Goal: Information Seeking & Learning: Learn about a topic

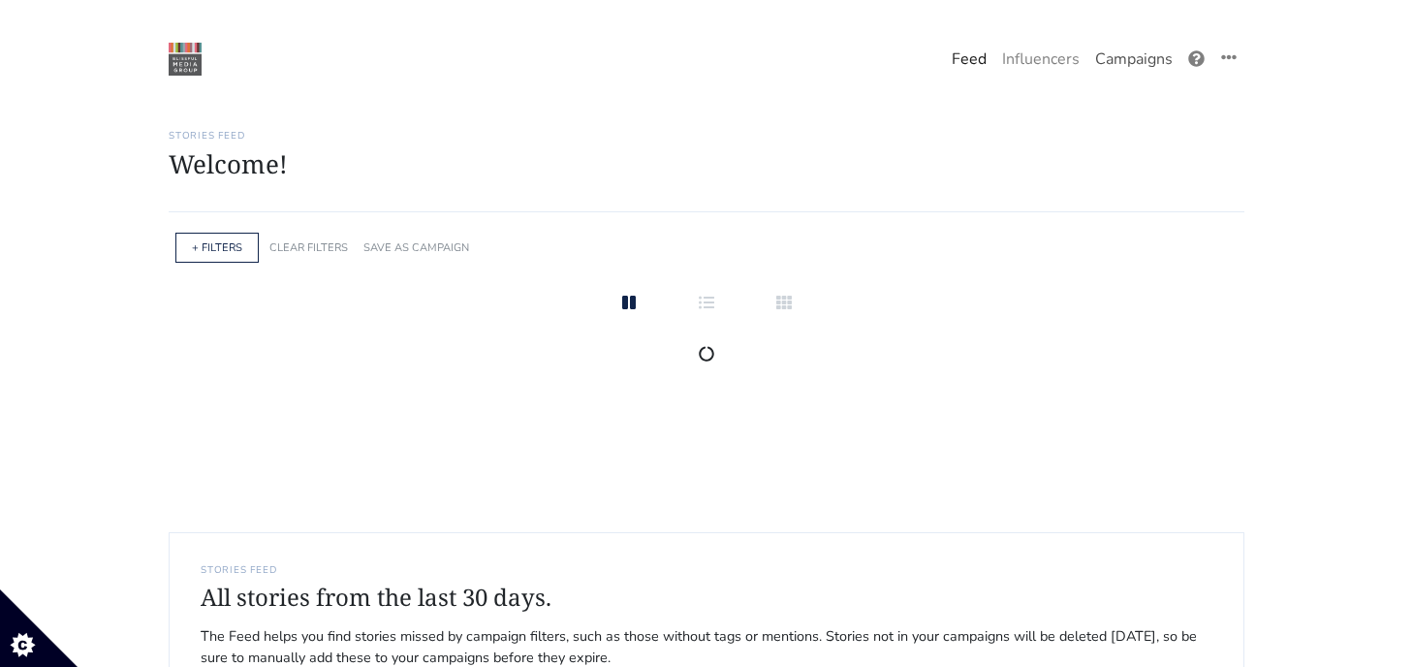
click at [1114, 48] on link "Campaigns" at bounding box center [1133, 59] width 93 height 39
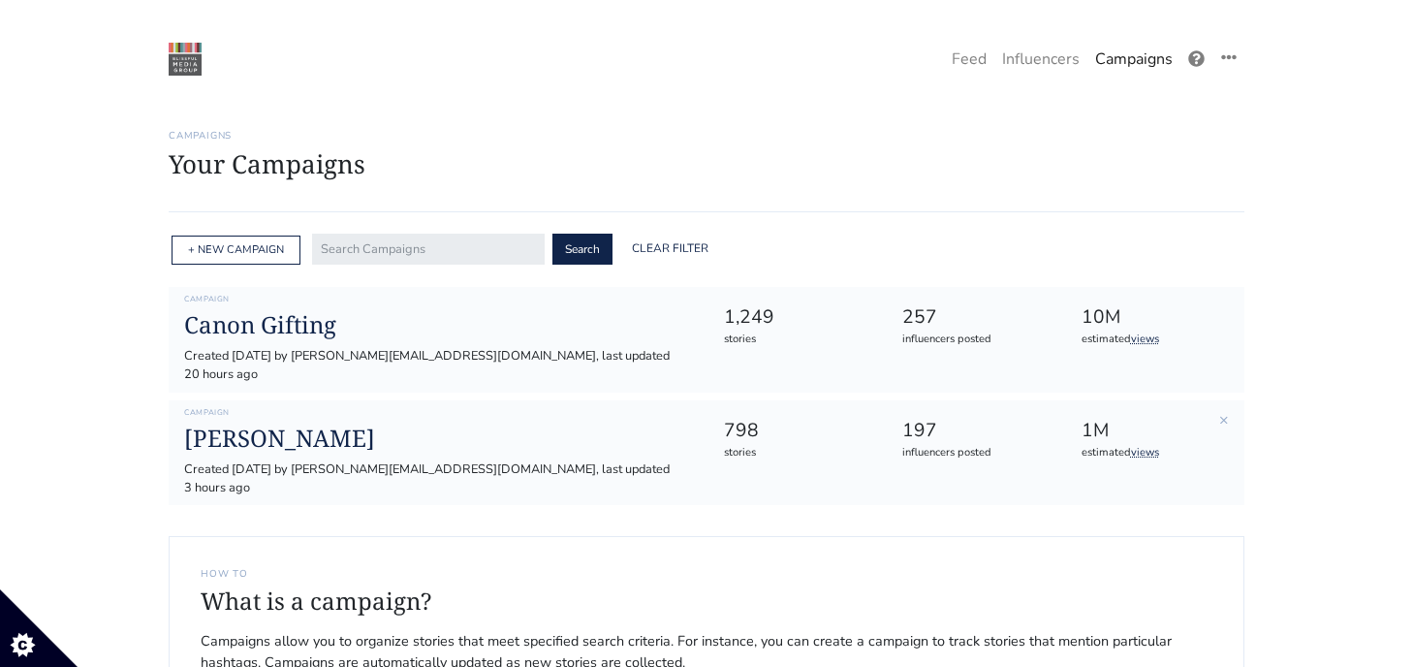
click at [290, 408] on div "Campaign Louis Jadot Created 2025-02-12 by maryellen@intuitionmediagroup.com, l…" at bounding box center [438, 453] width 537 height 90
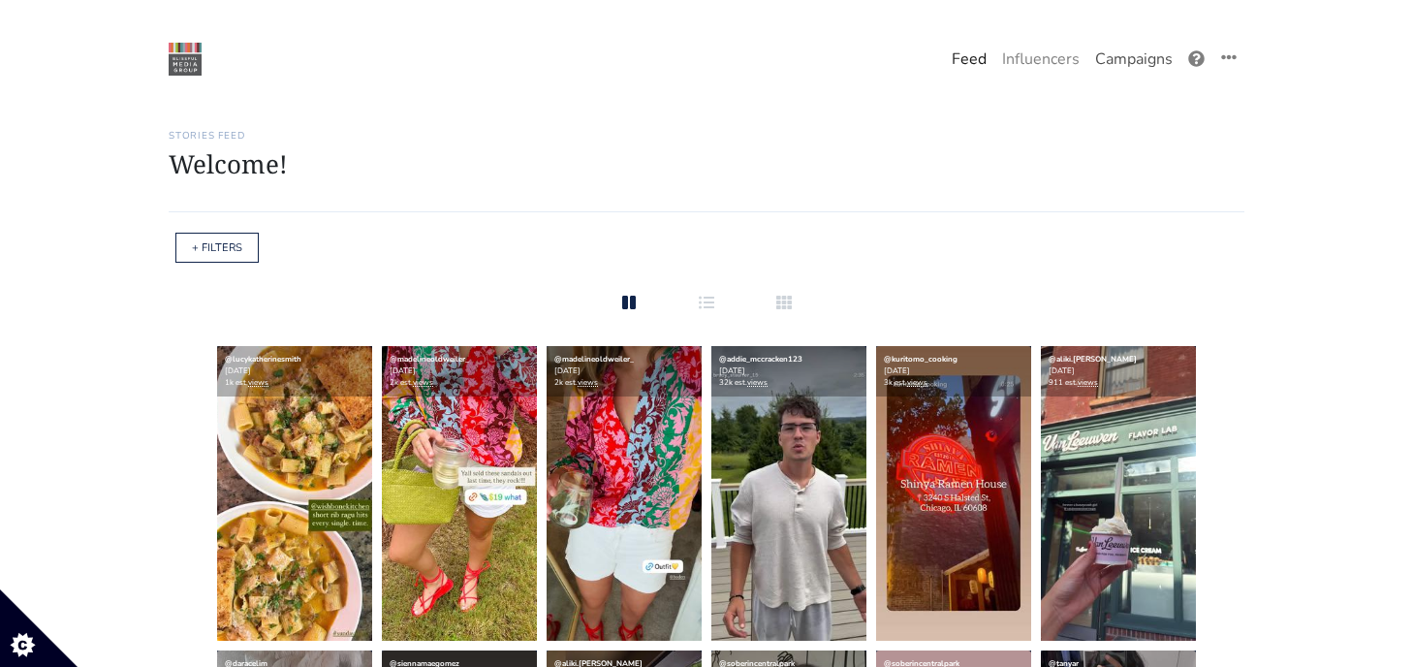
click at [1158, 63] on link "Campaigns" at bounding box center [1133, 59] width 93 height 39
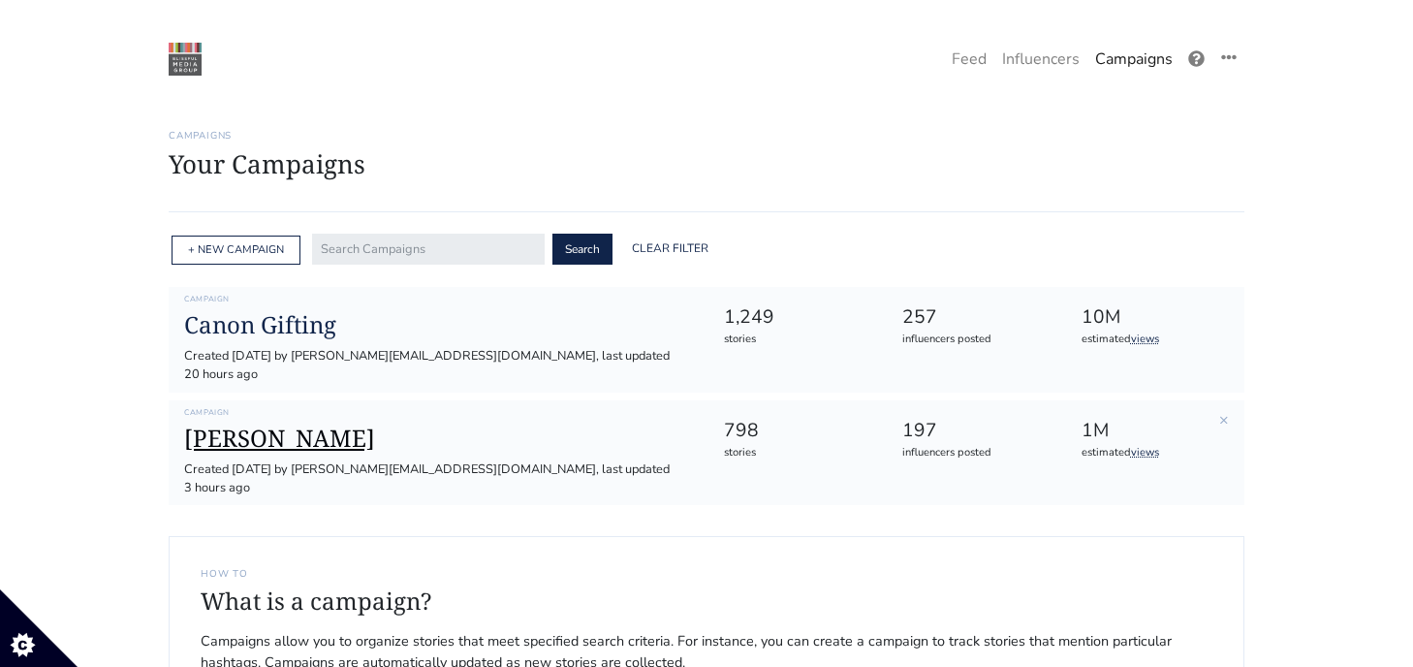
click at [238, 425] on h1 "[PERSON_NAME]" at bounding box center [438, 439] width 508 height 28
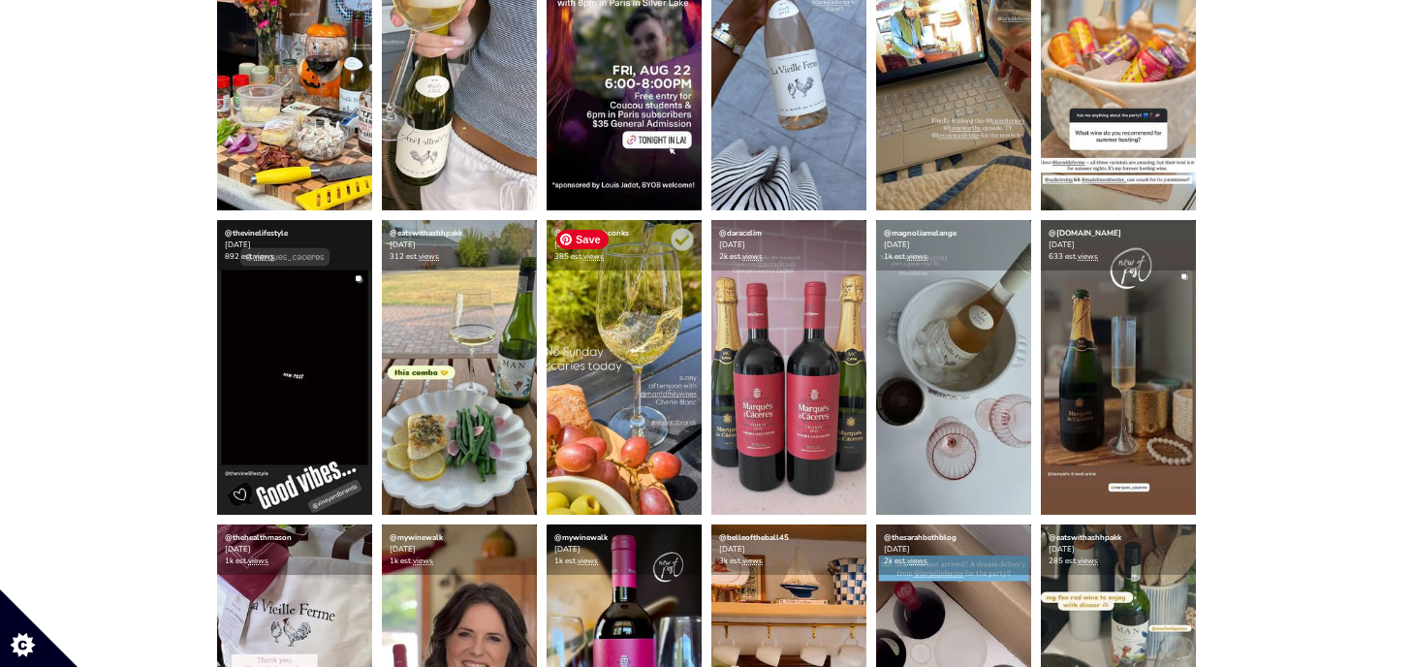
scroll to position [602, 0]
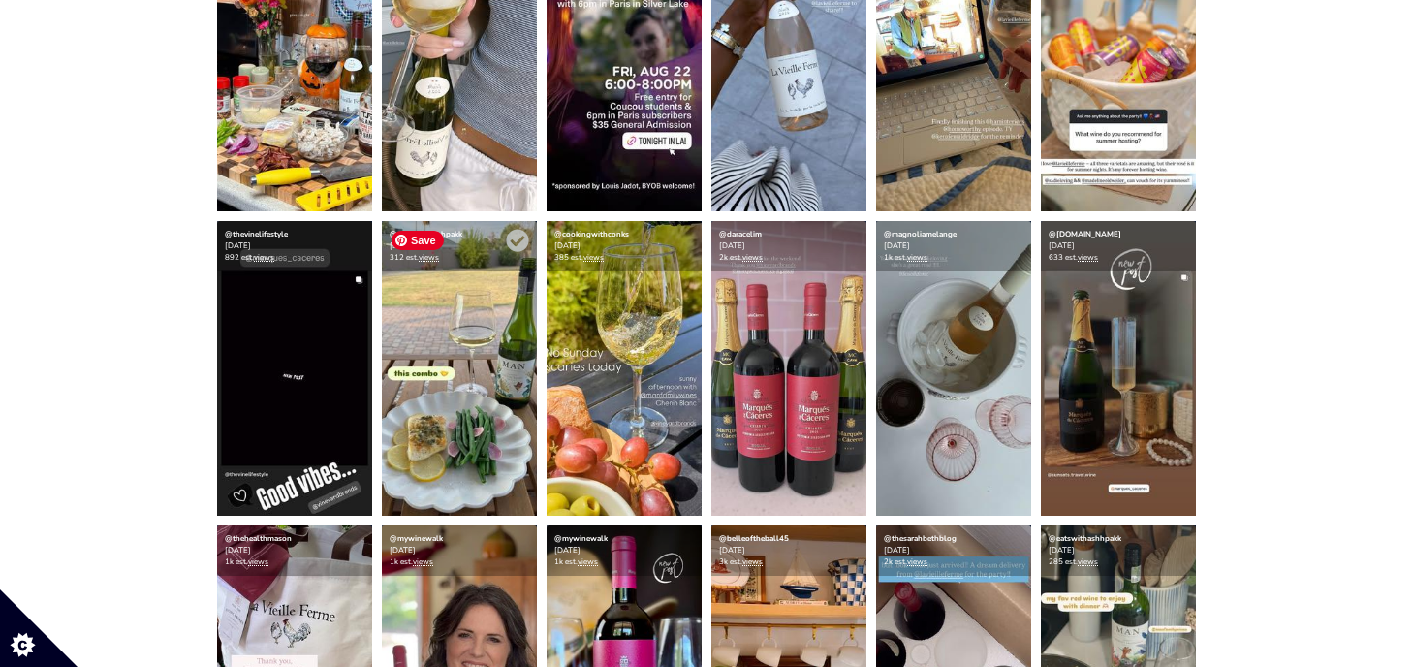
click at [487, 309] on img at bounding box center [459, 368] width 155 height 295
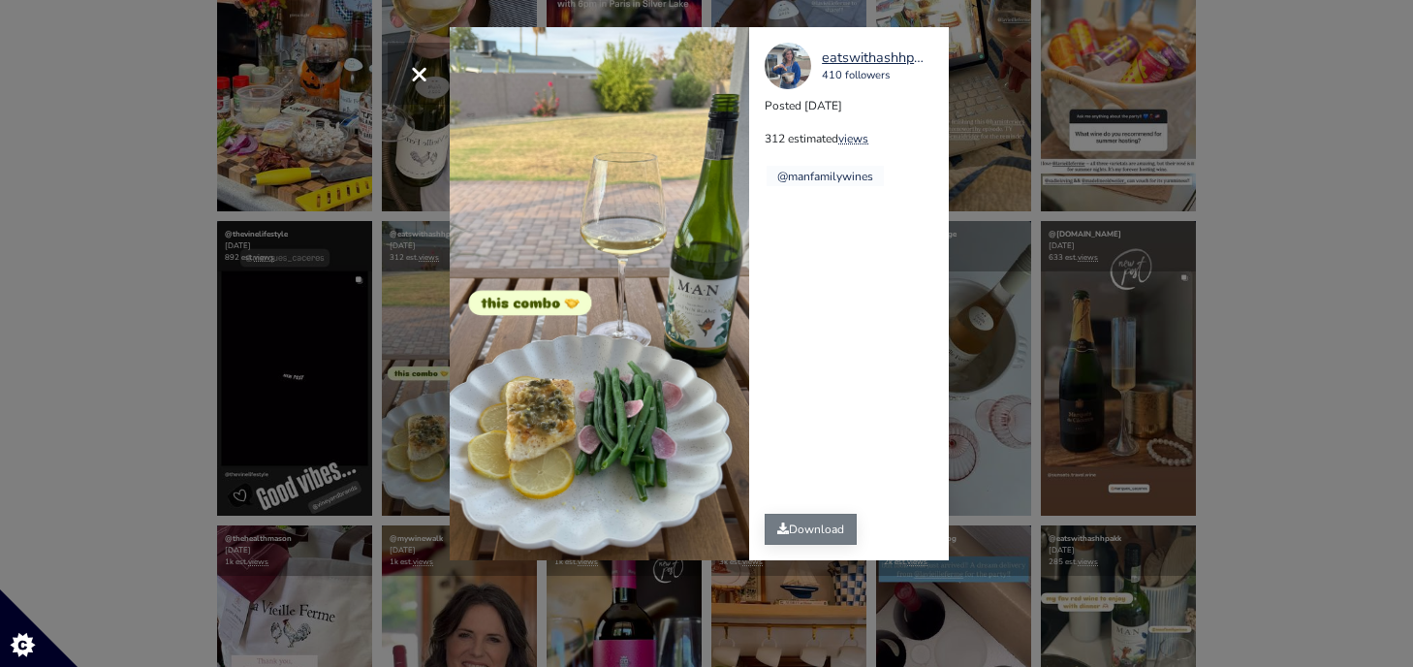
click at [826, 531] on link "Download" at bounding box center [811, 529] width 92 height 31
click at [1028, 603] on div "× eatswithashhpakk 410 followers Posted 2025-08-20 312 estimated views @manfami…" at bounding box center [706, 333] width 1413 height 667
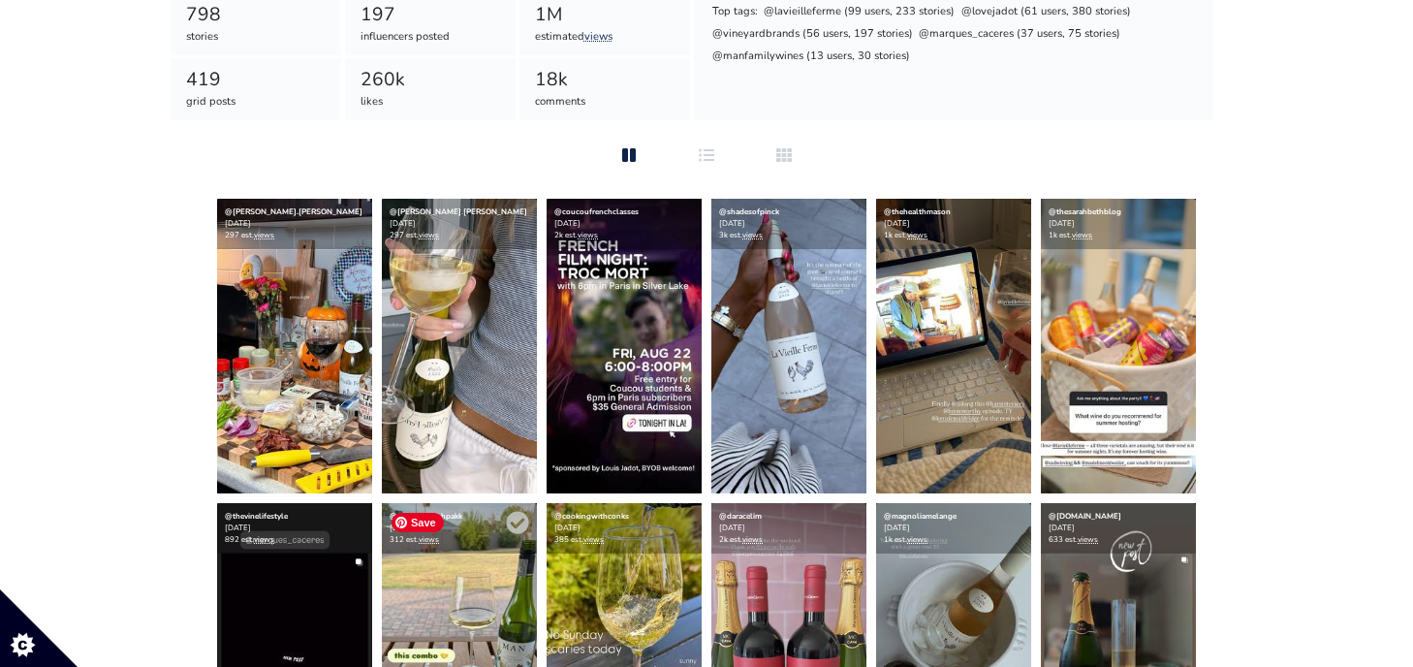
scroll to position [264, 0]
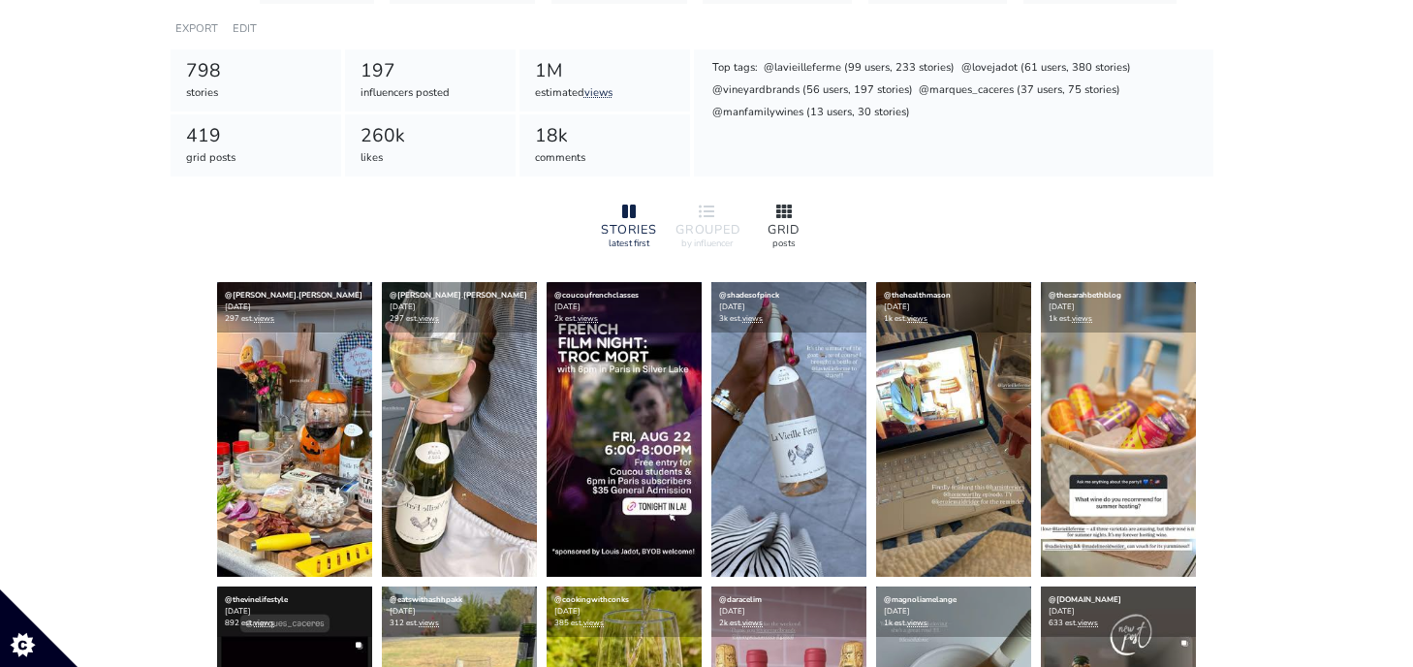
click at [777, 229] on div "GRID" at bounding box center [784, 230] width 62 height 13
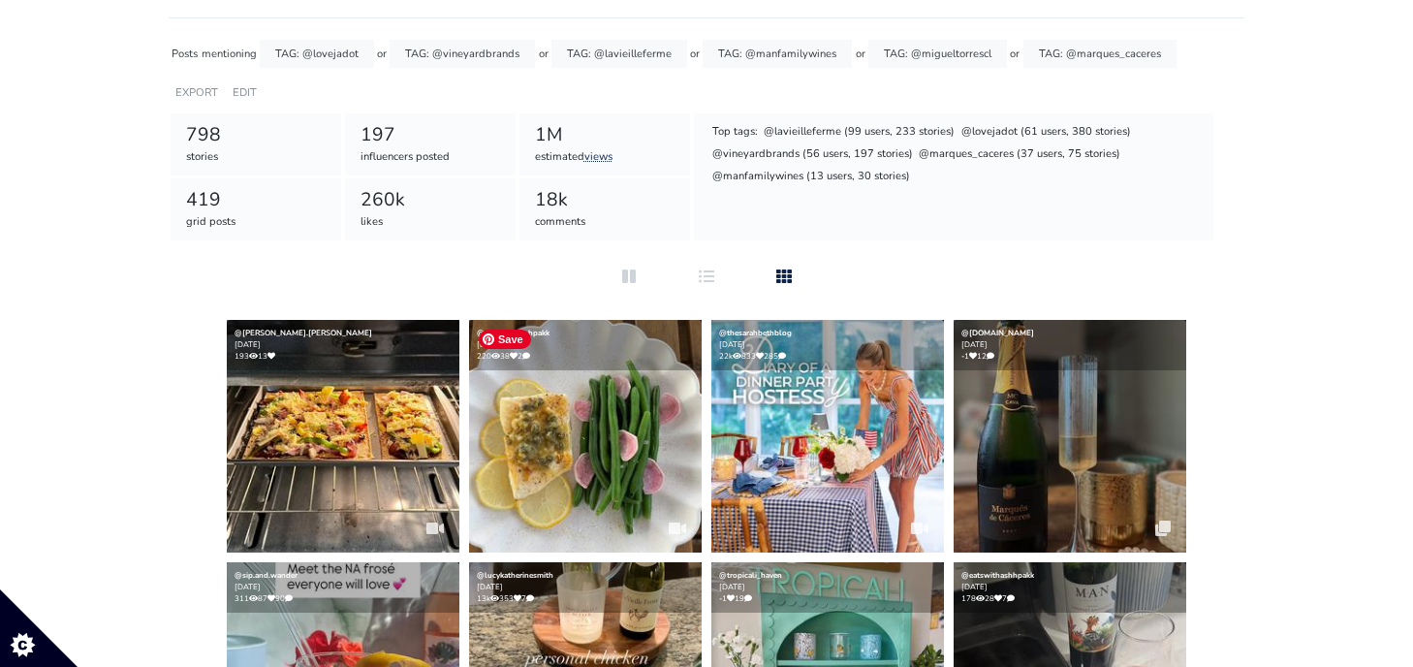
scroll to position [207, 0]
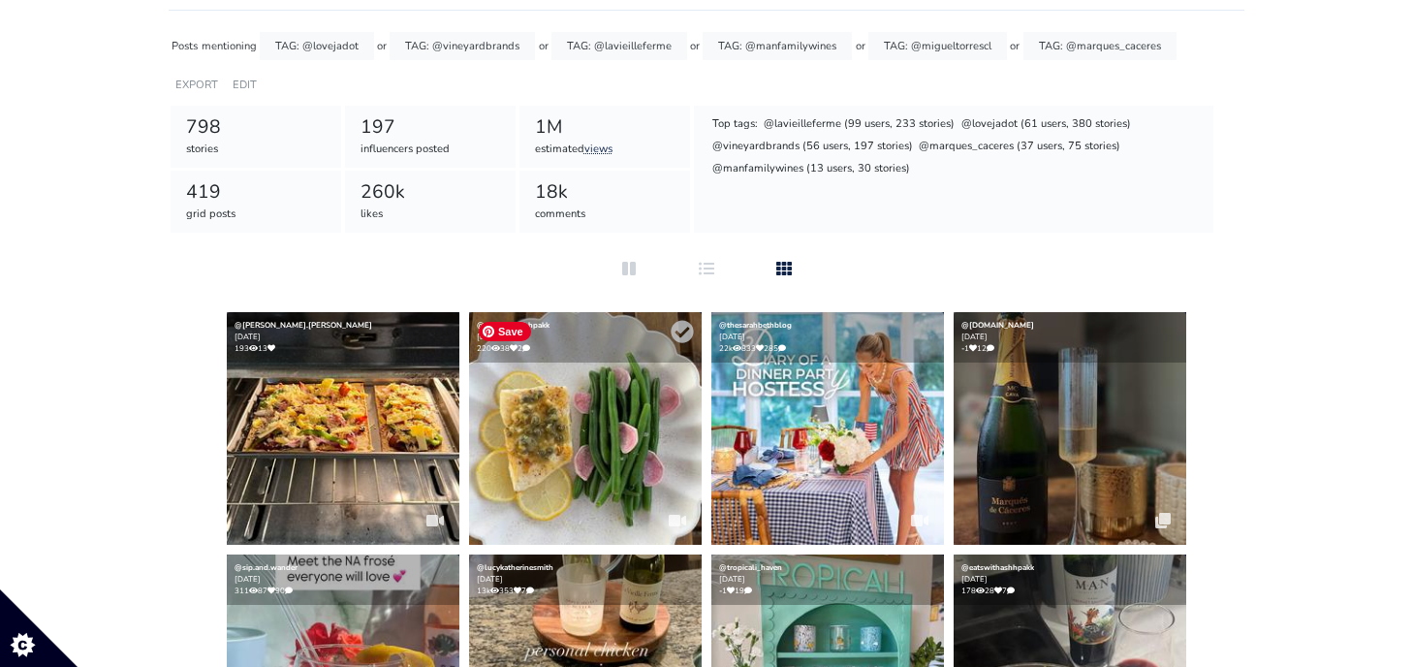
click at [627, 436] on img at bounding box center [585, 428] width 233 height 233
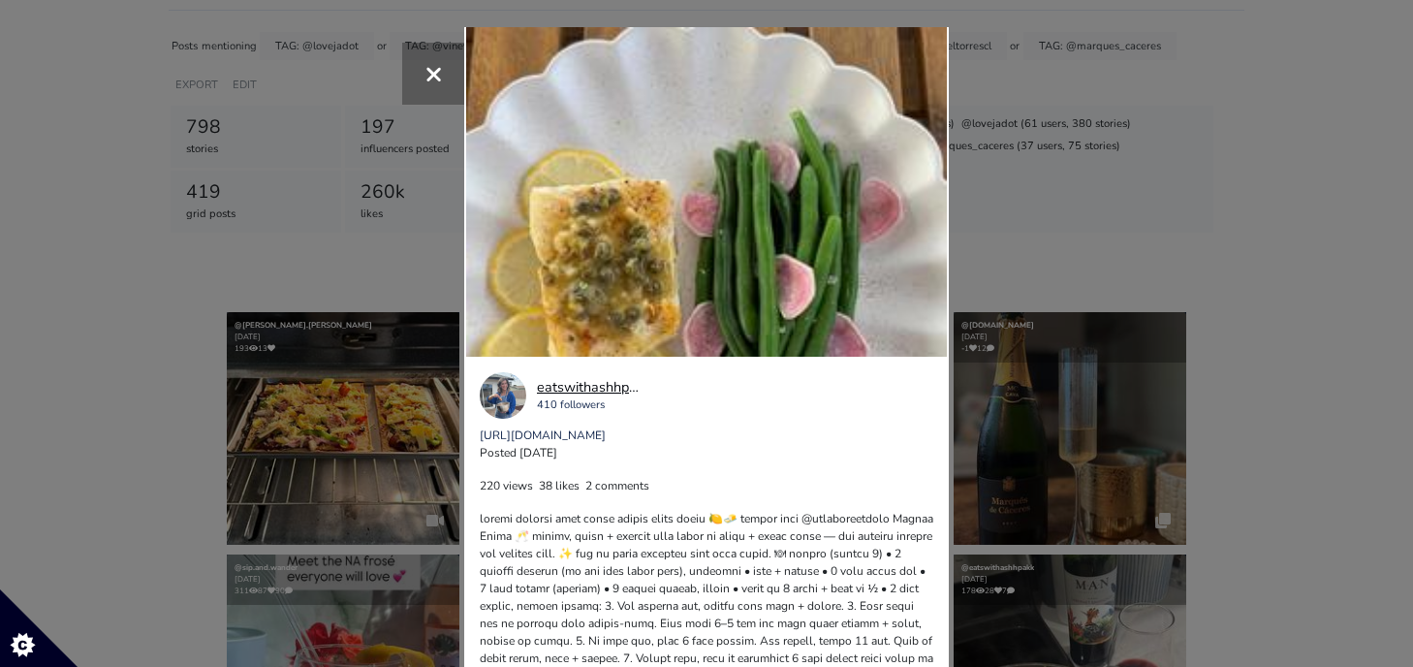
click at [580, 387] on div "eatswithashhpakk" at bounding box center [591, 387] width 109 height 21
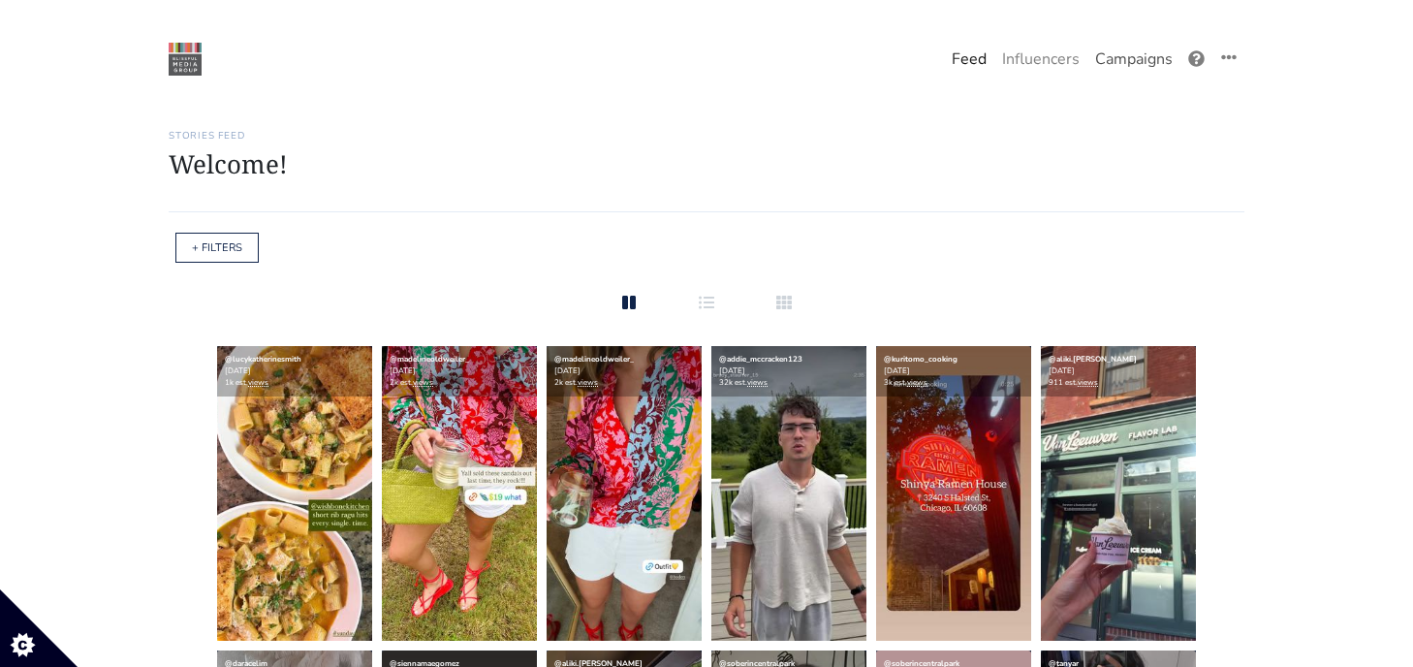
click at [1113, 55] on link "Campaigns" at bounding box center [1133, 59] width 93 height 39
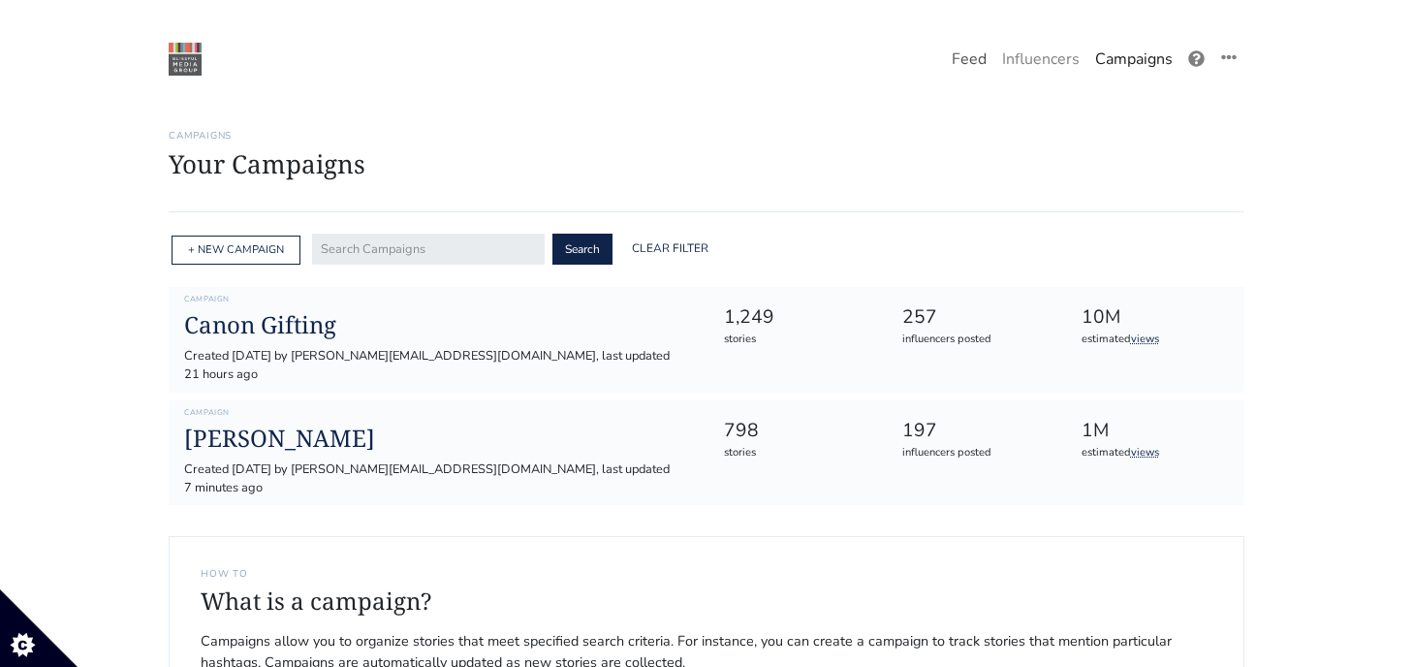
click at [976, 59] on link "Feed" at bounding box center [969, 59] width 50 height 39
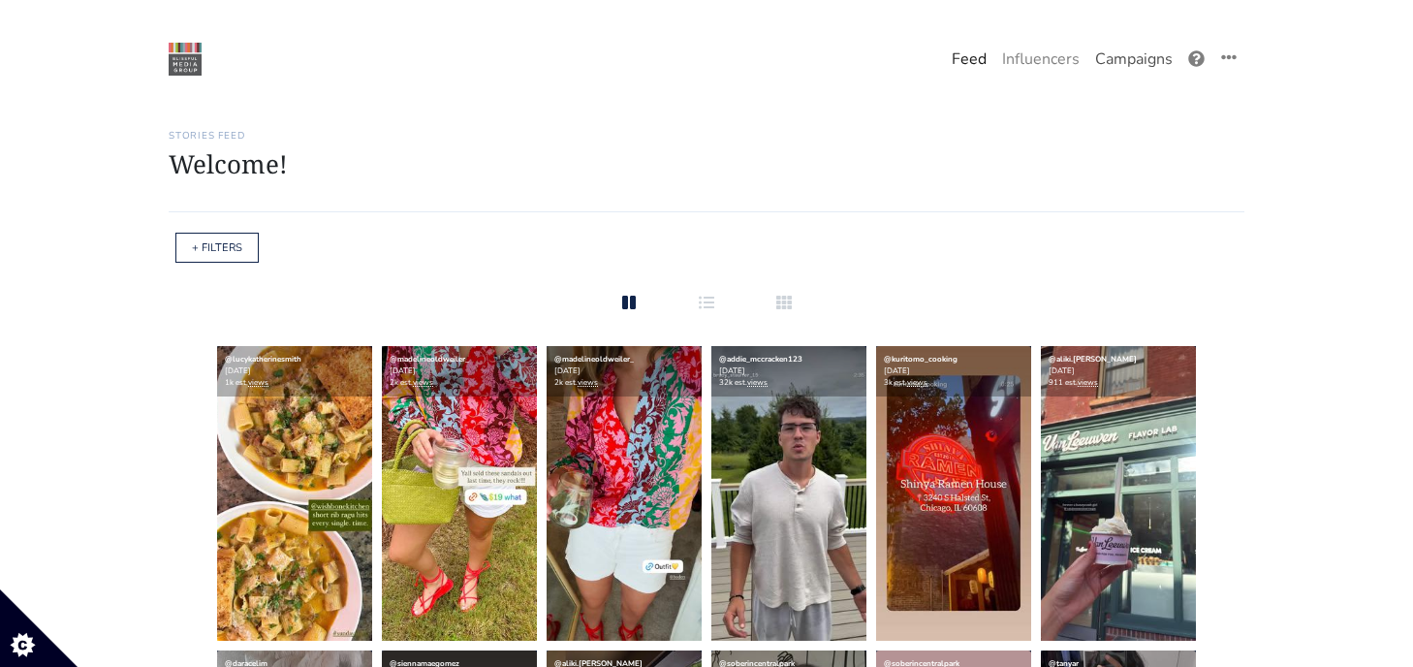
click at [1166, 57] on link "Campaigns" at bounding box center [1133, 59] width 93 height 39
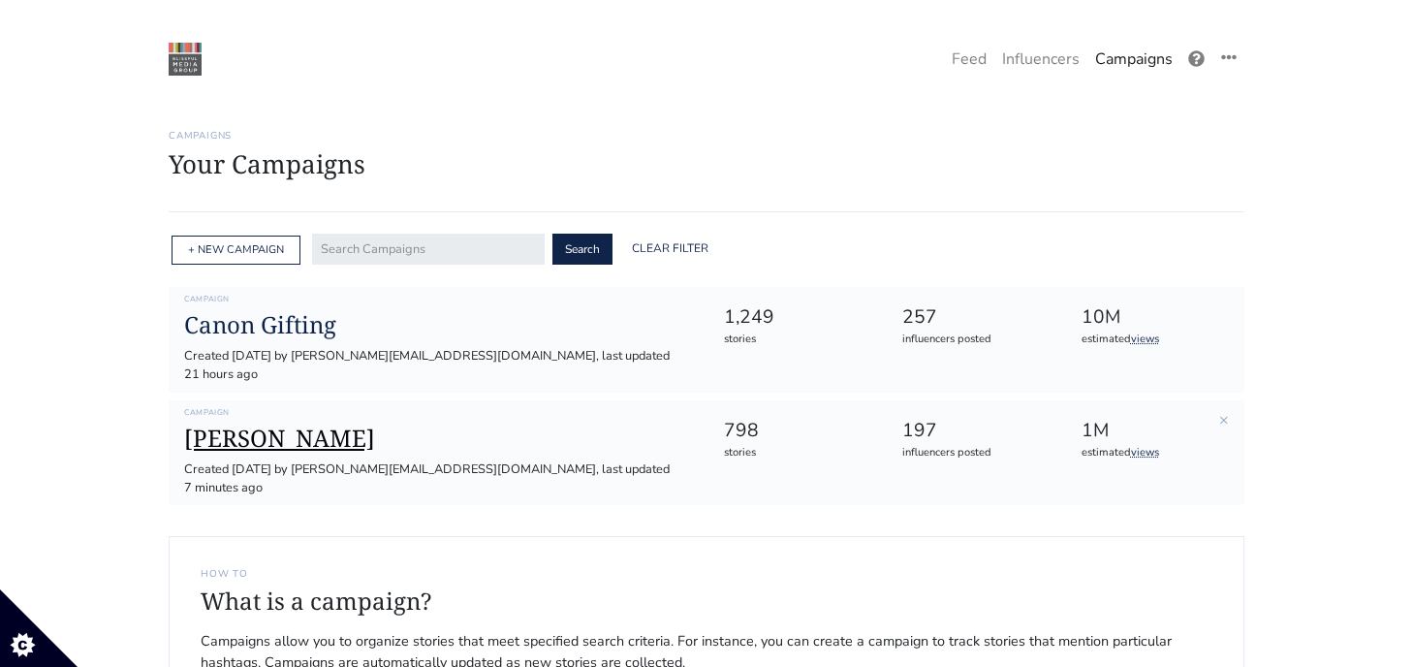
click at [229, 425] on h1 "[PERSON_NAME]" at bounding box center [438, 439] width 508 height 28
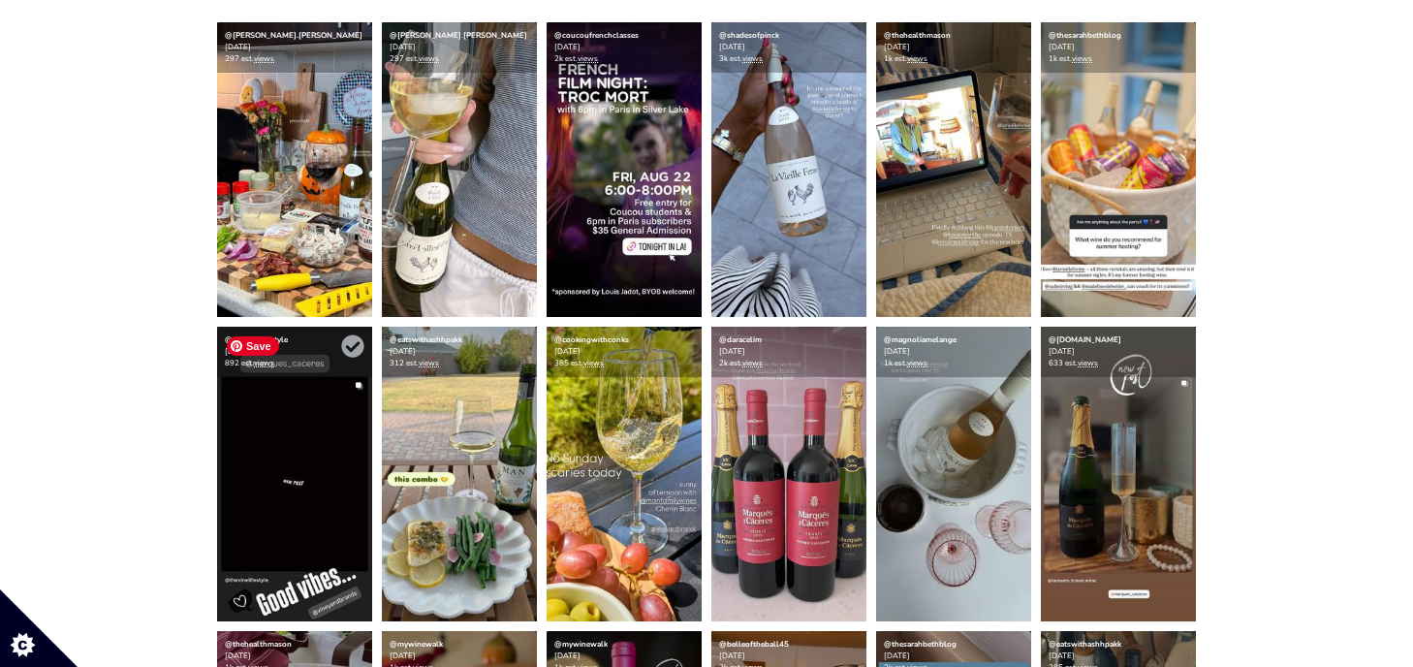
scroll to position [531, 0]
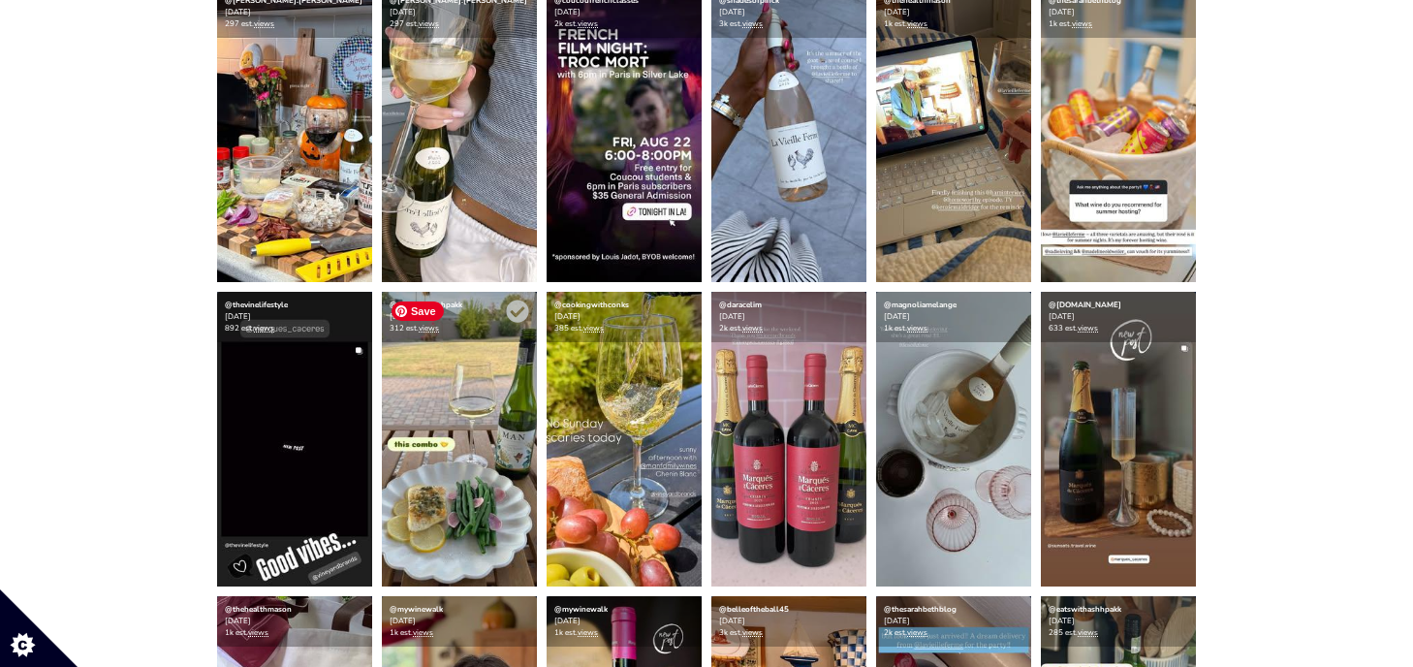
click at [431, 471] on img at bounding box center [459, 439] width 155 height 295
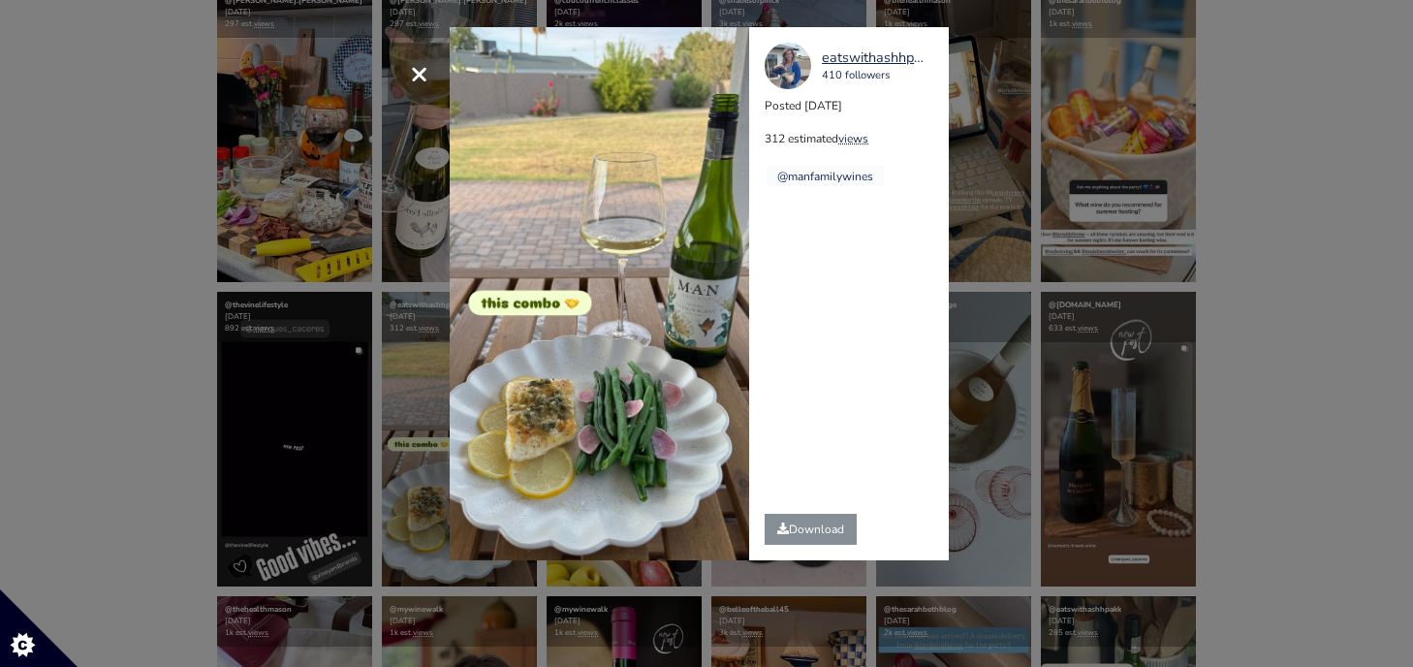
click at [841, 512] on div "Download" at bounding box center [810, 529] width 123 height 62
click at [839, 521] on link "Download" at bounding box center [811, 529] width 92 height 31
click at [1318, 455] on div "× eatswithashhpakk 410 followers Posted 2025-08-20 312 estimated views @manfami…" at bounding box center [706, 333] width 1413 height 667
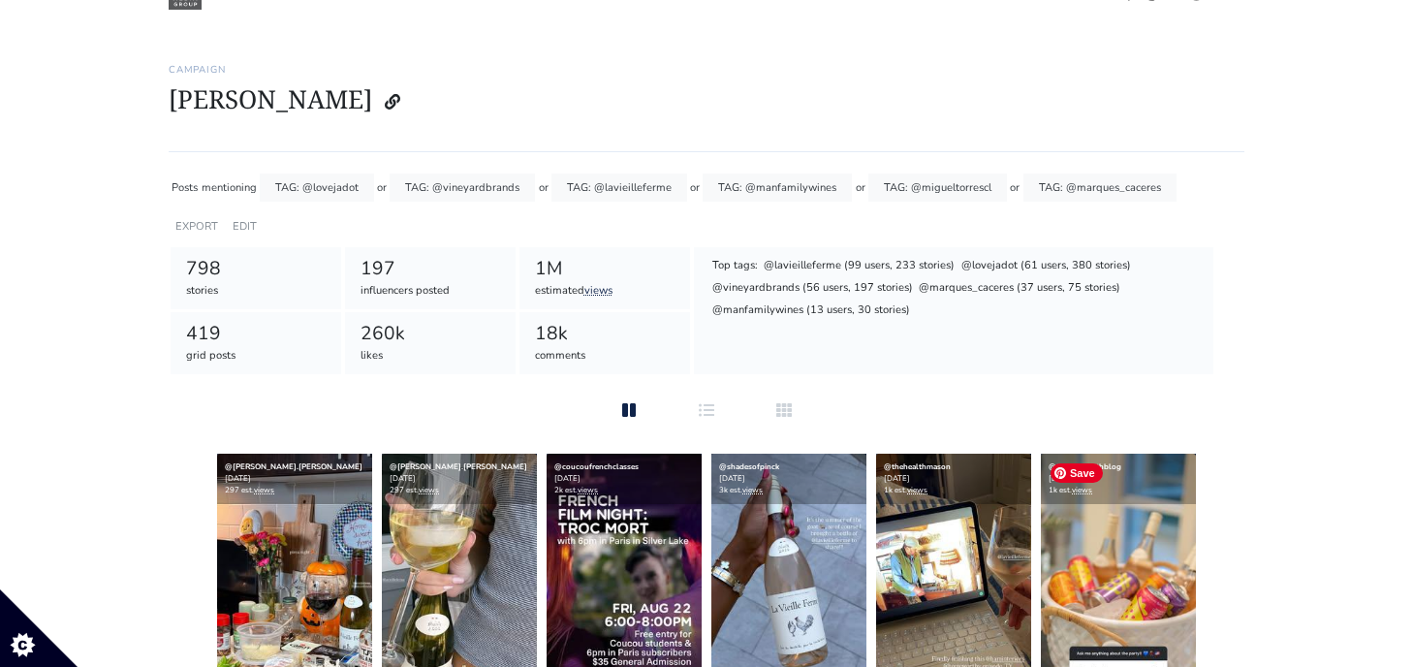
scroll to position [0, 0]
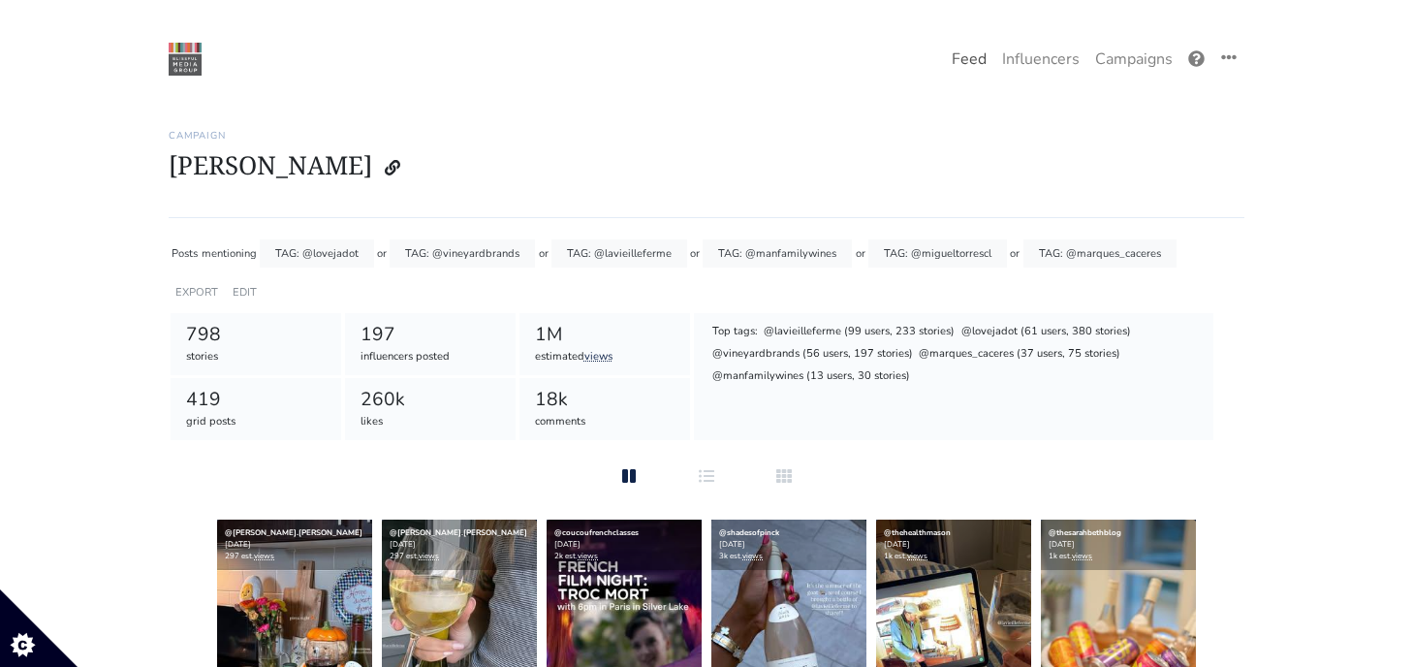
click at [966, 64] on link "Feed" at bounding box center [969, 59] width 50 height 39
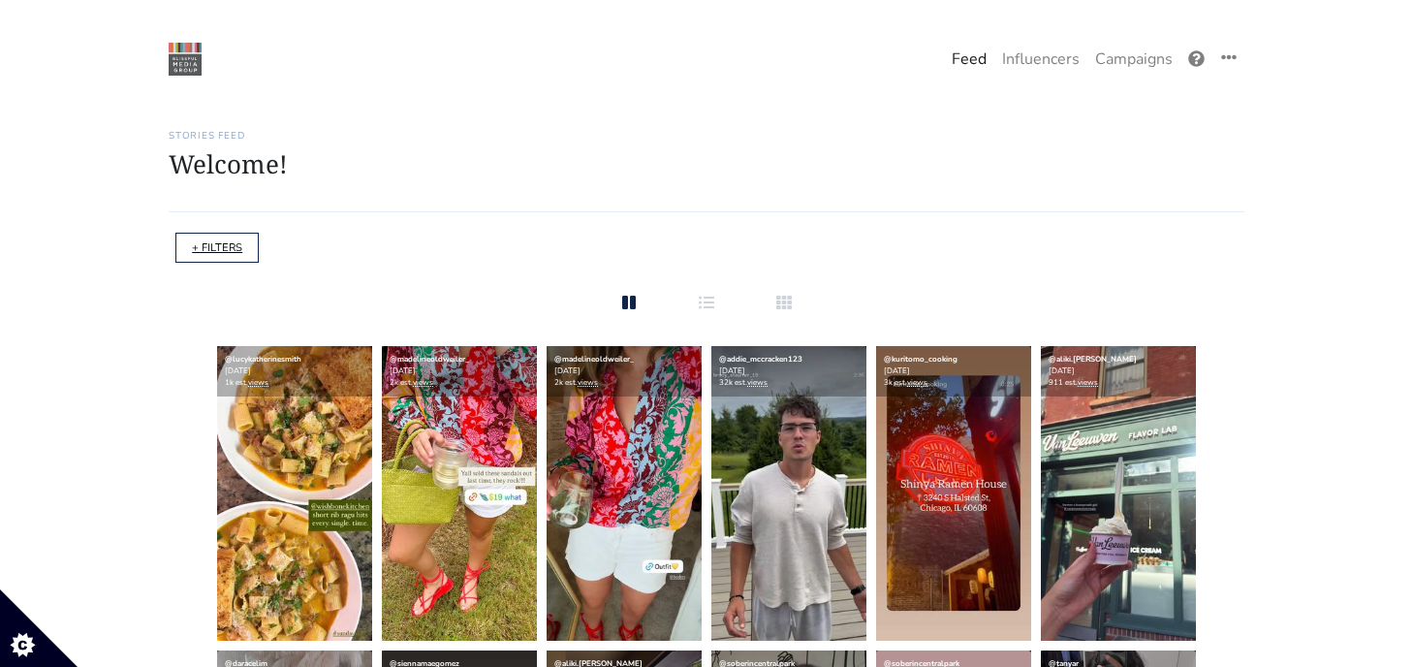
click at [228, 253] on link "+ FILTERS" at bounding box center [217, 247] width 50 height 15
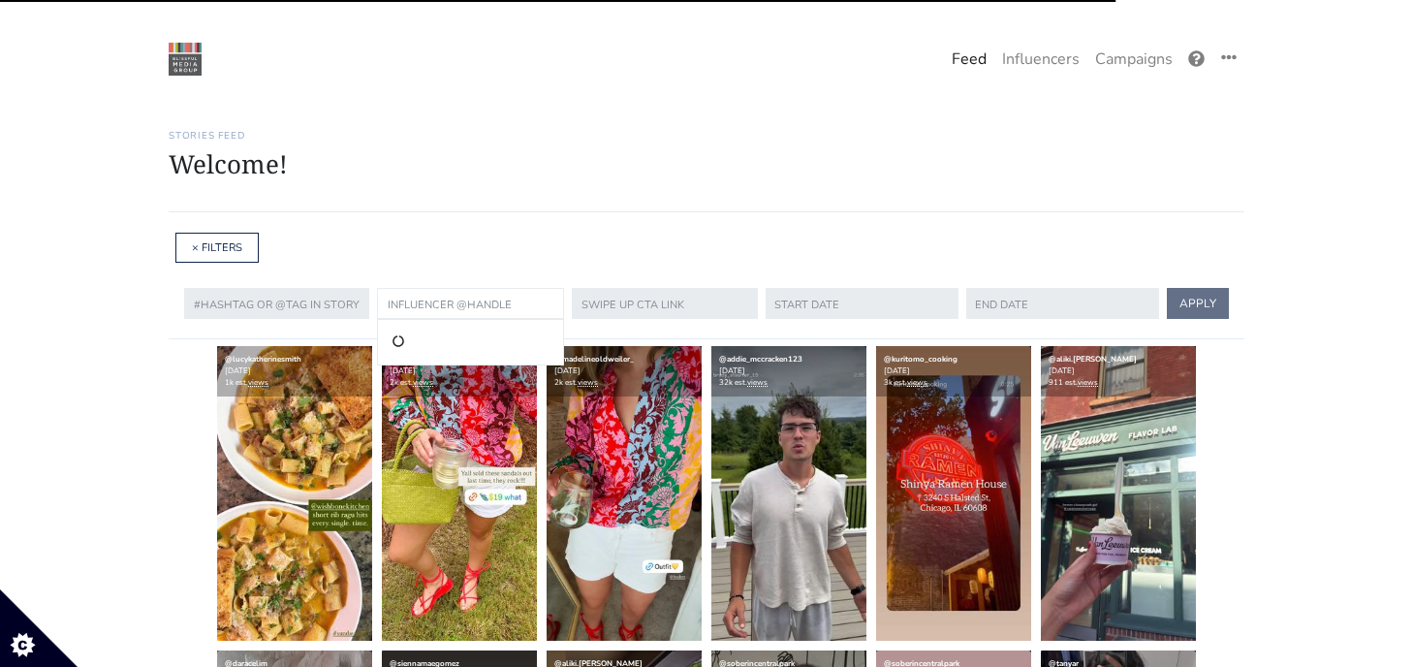
click at [460, 317] on input "text" at bounding box center [470, 303] width 187 height 31
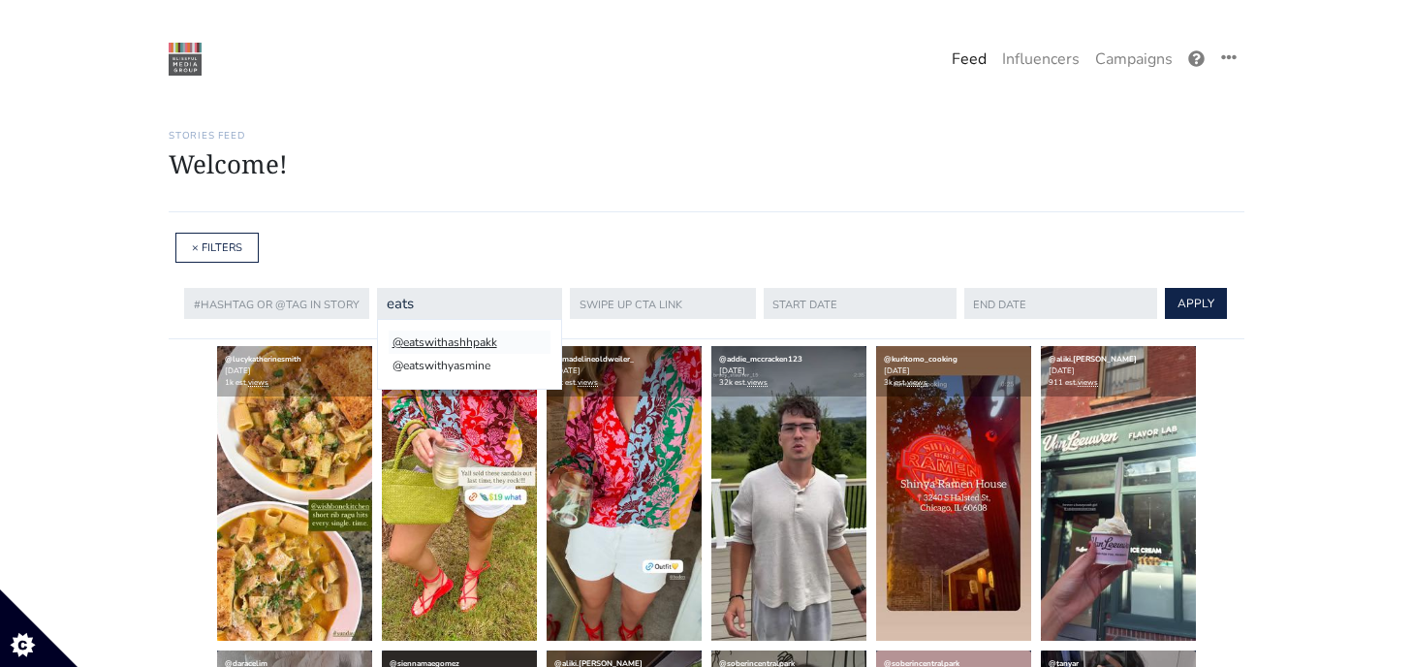
click at [452, 338] on li "@eatswithashhpakk" at bounding box center [470, 342] width 162 height 23
type input "eatswithashhpakk"
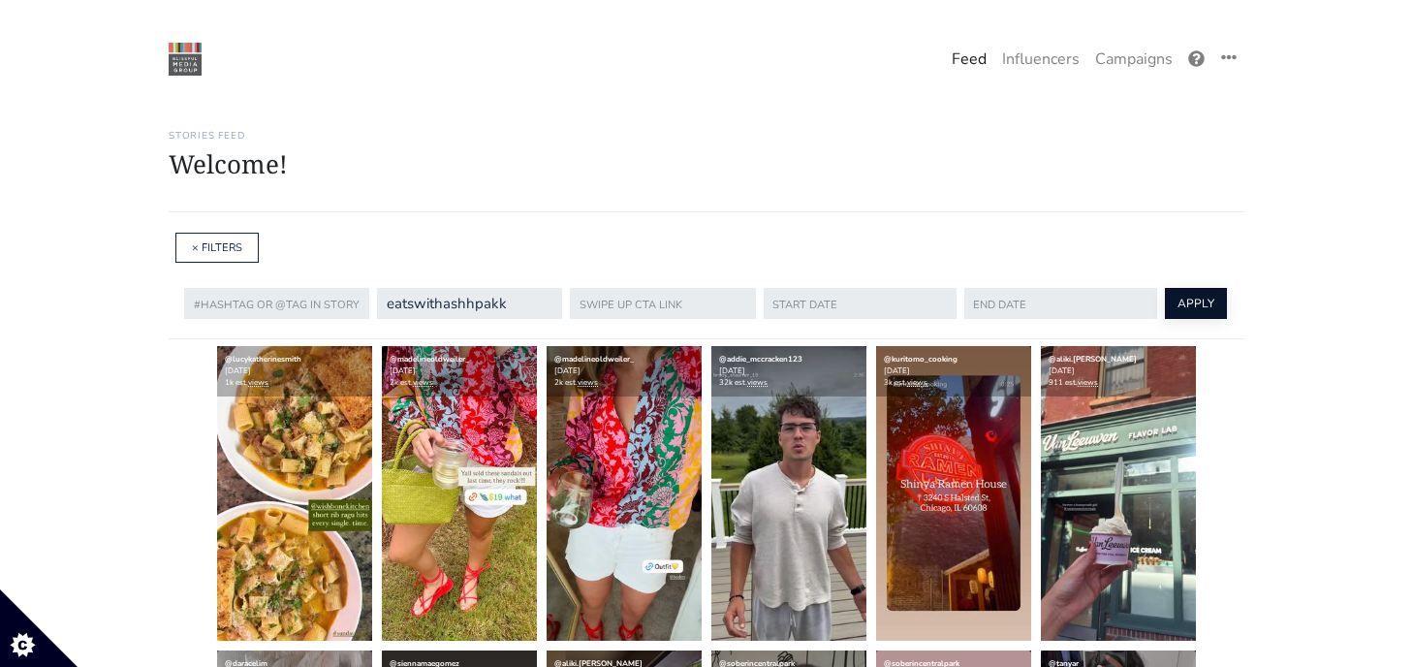
click at [1183, 305] on button "APPLY" at bounding box center [1196, 303] width 62 height 31
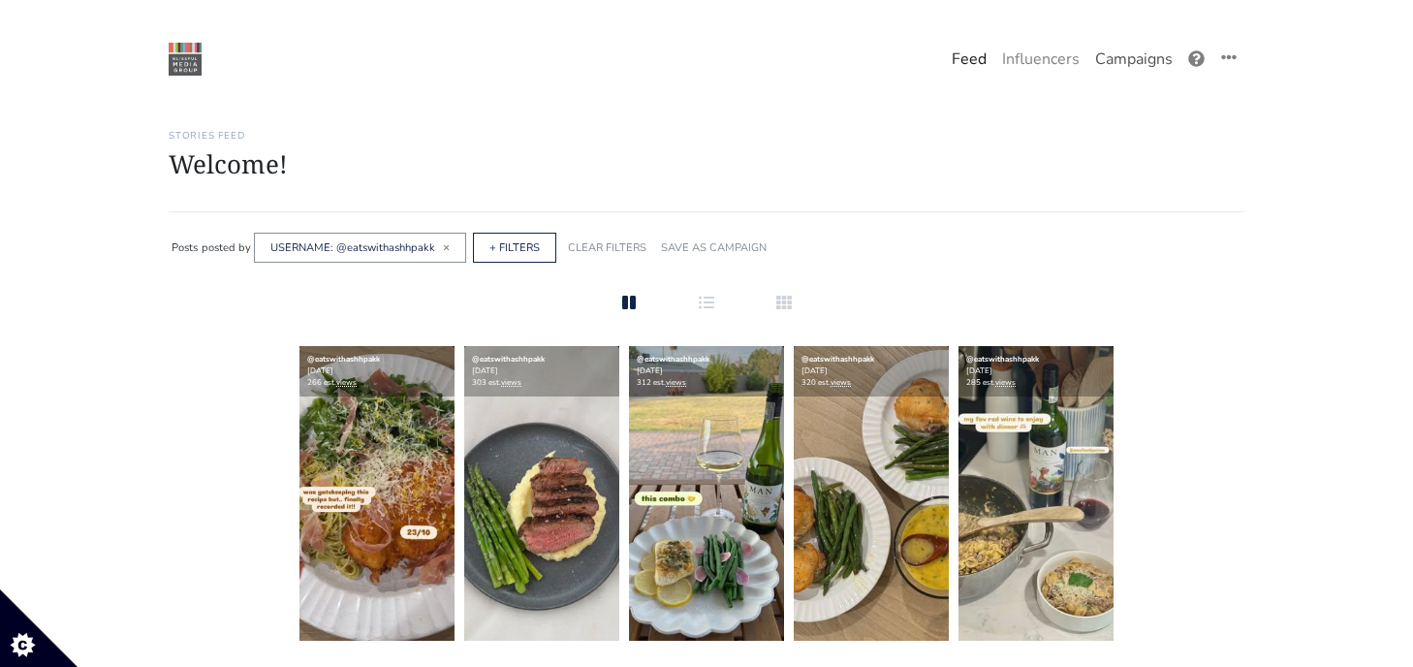
click at [1158, 61] on link "Campaigns" at bounding box center [1133, 59] width 93 height 39
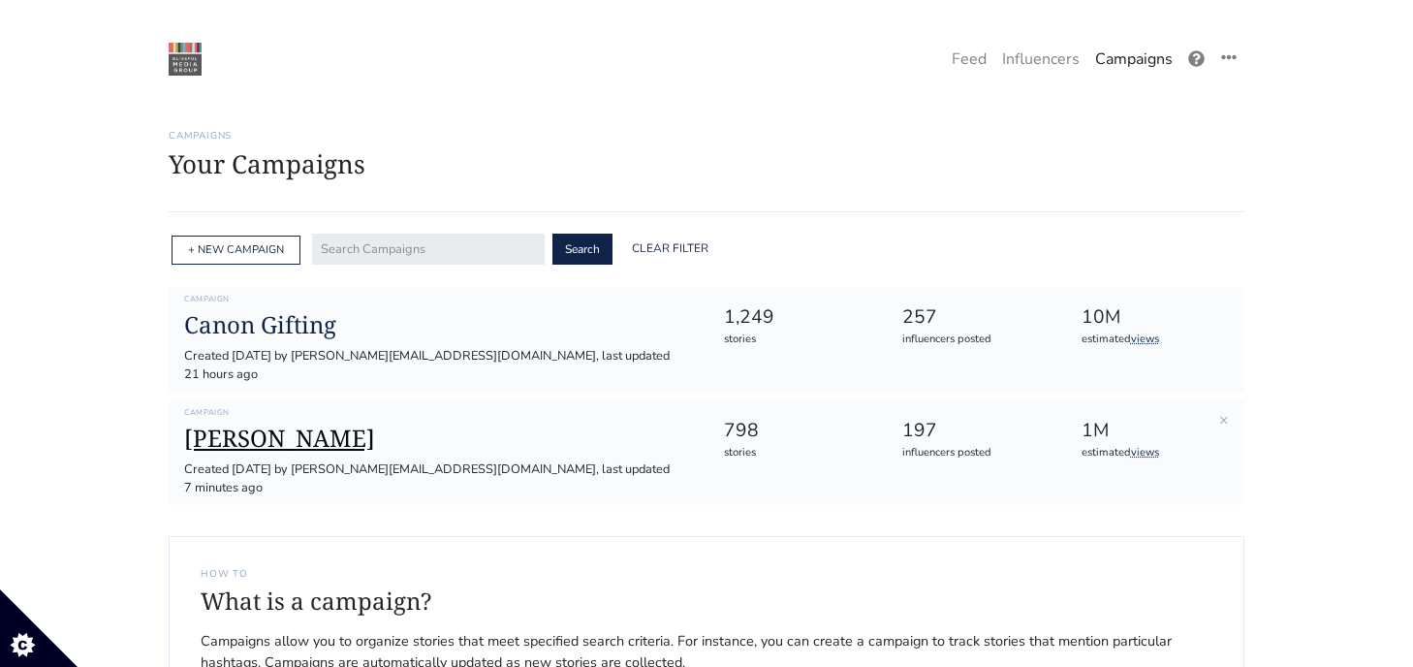
click at [244, 425] on h1 "[PERSON_NAME]" at bounding box center [438, 439] width 508 height 28
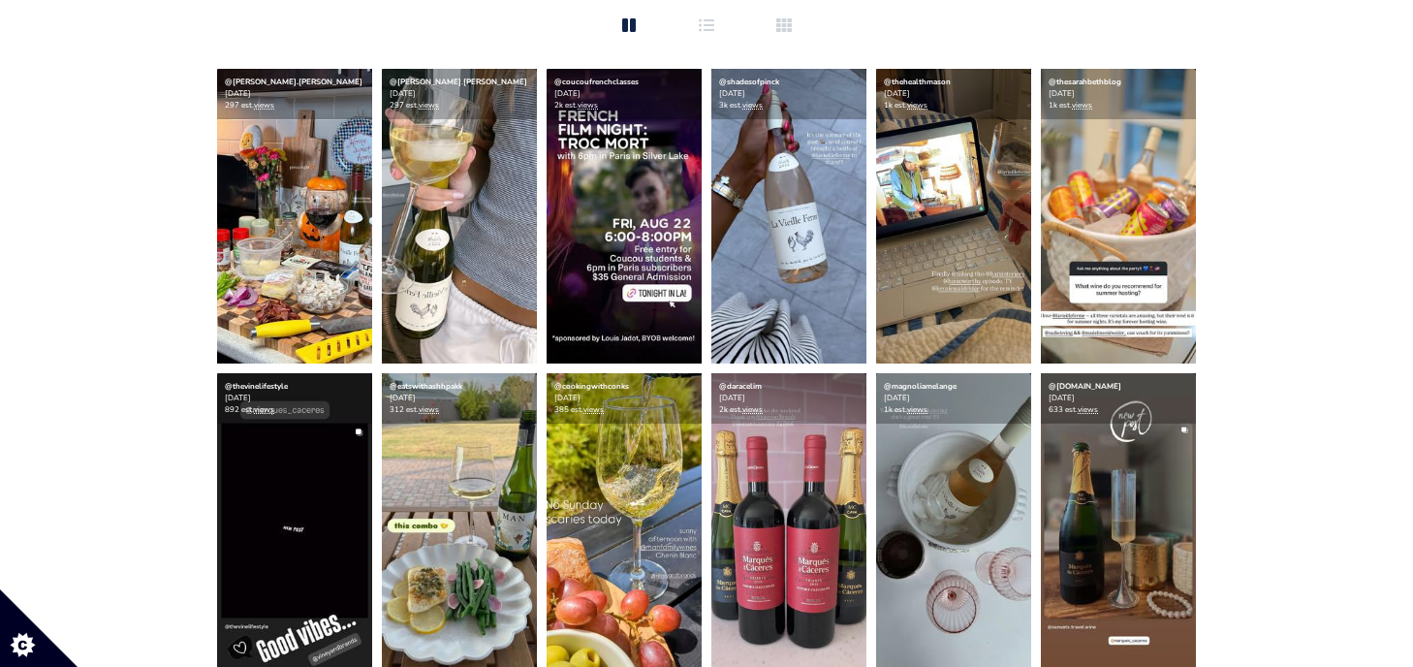
scroll to position [441, 0]
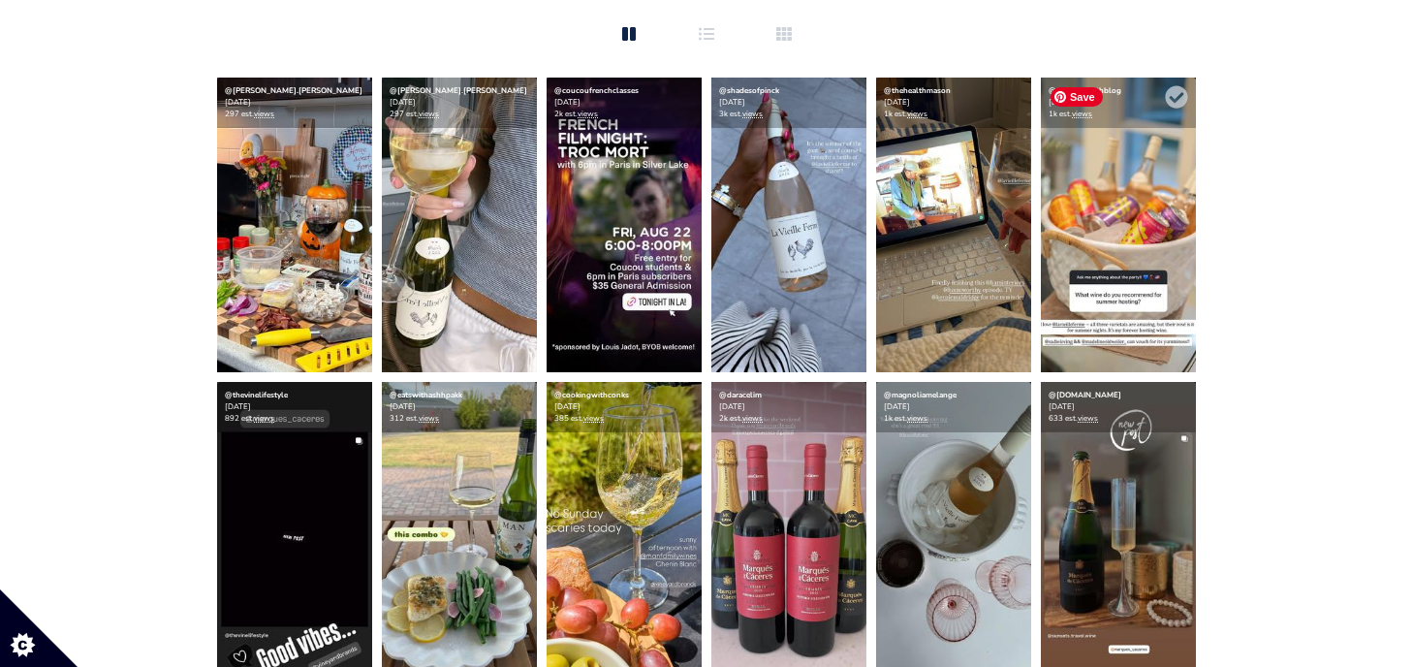
click at [1086, 216] on img at bounding box center [1118, 225] width 155 height 295
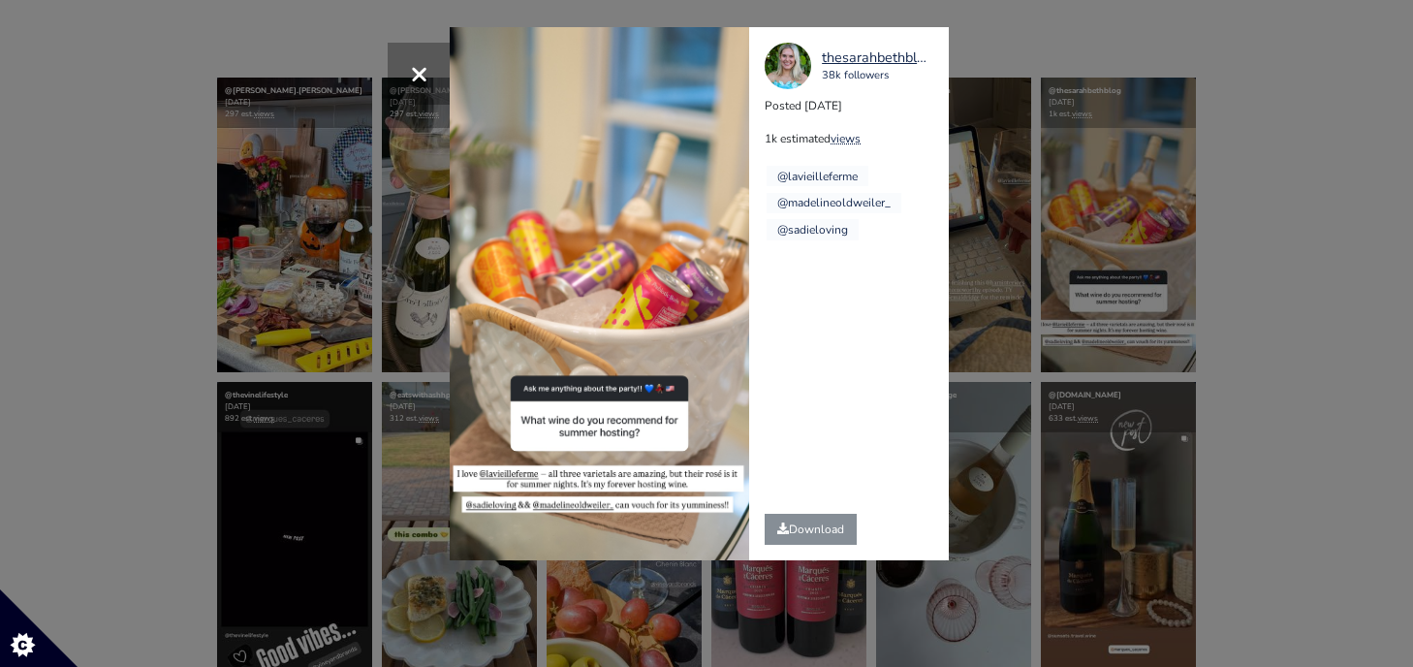
click at [1078, 228] on div "× thesarahbethblog 38k followers Posted 2025-08-20 1k estimated views @lavieill…" at bounding box center [706, 333] width 1413 height 667
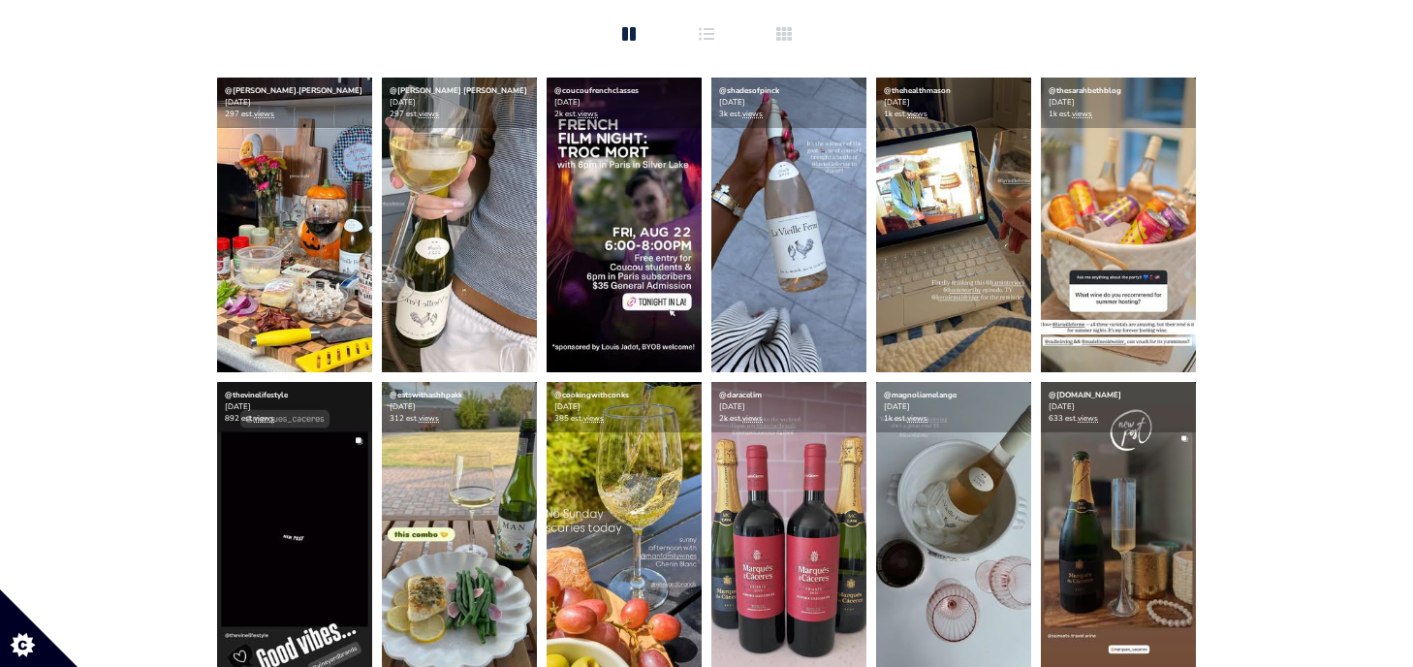
click at [834, 184] on img at bounding box center [788, 225] width 155 height 295
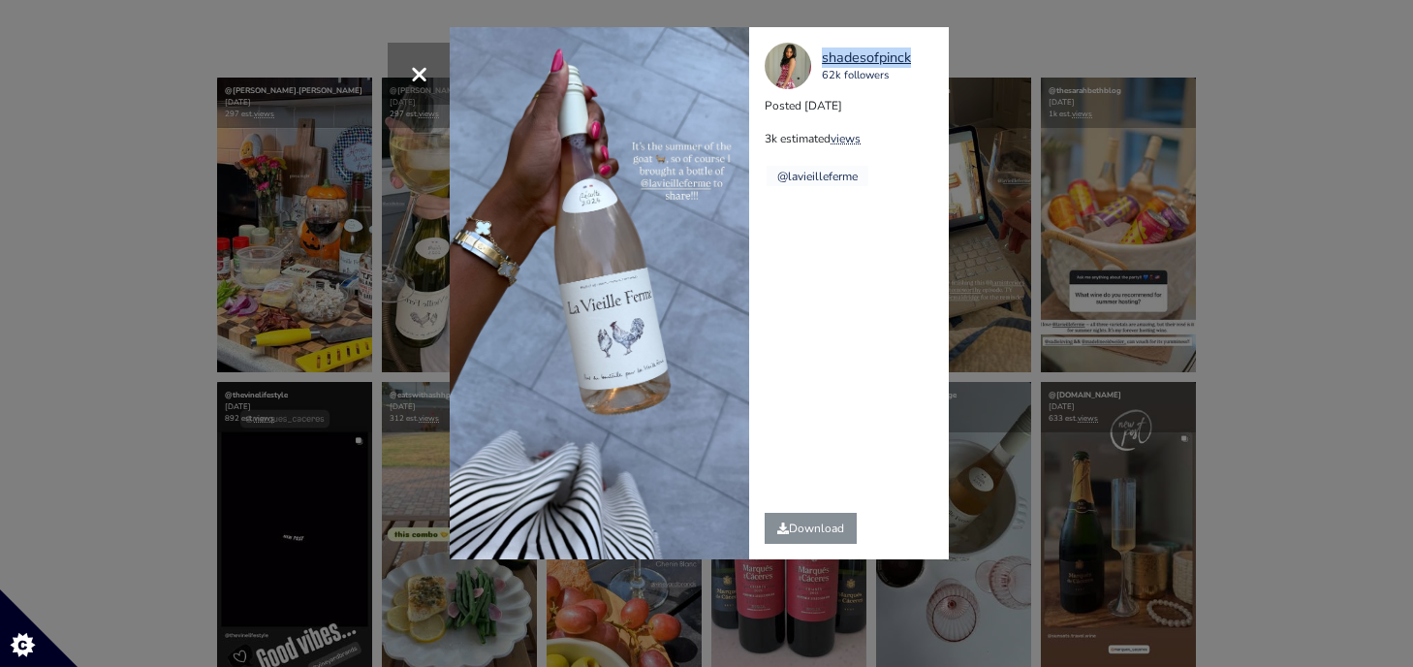
copy link "shadesofpinck"
click at [831, 535] on link "Download" at bounding box center [811, 528] width 92 height 31
click at [1119, 182] on div "× shadesofpinck 62k followers Posted 2025-08-21 3k estimated views @lavieillefe…" at bounding box center [706, 333] width 1413 height 667
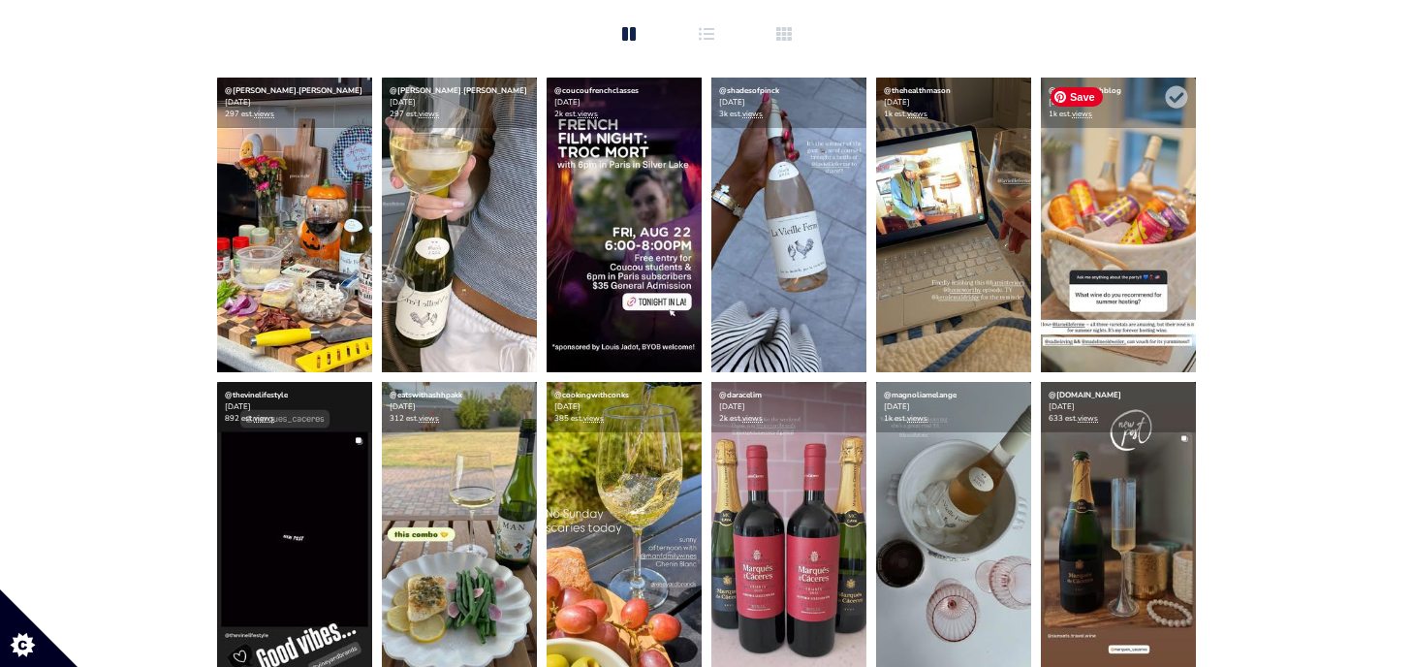
click at [1062, 289] on img at bounding box center [1118, 225] width 155 height 295
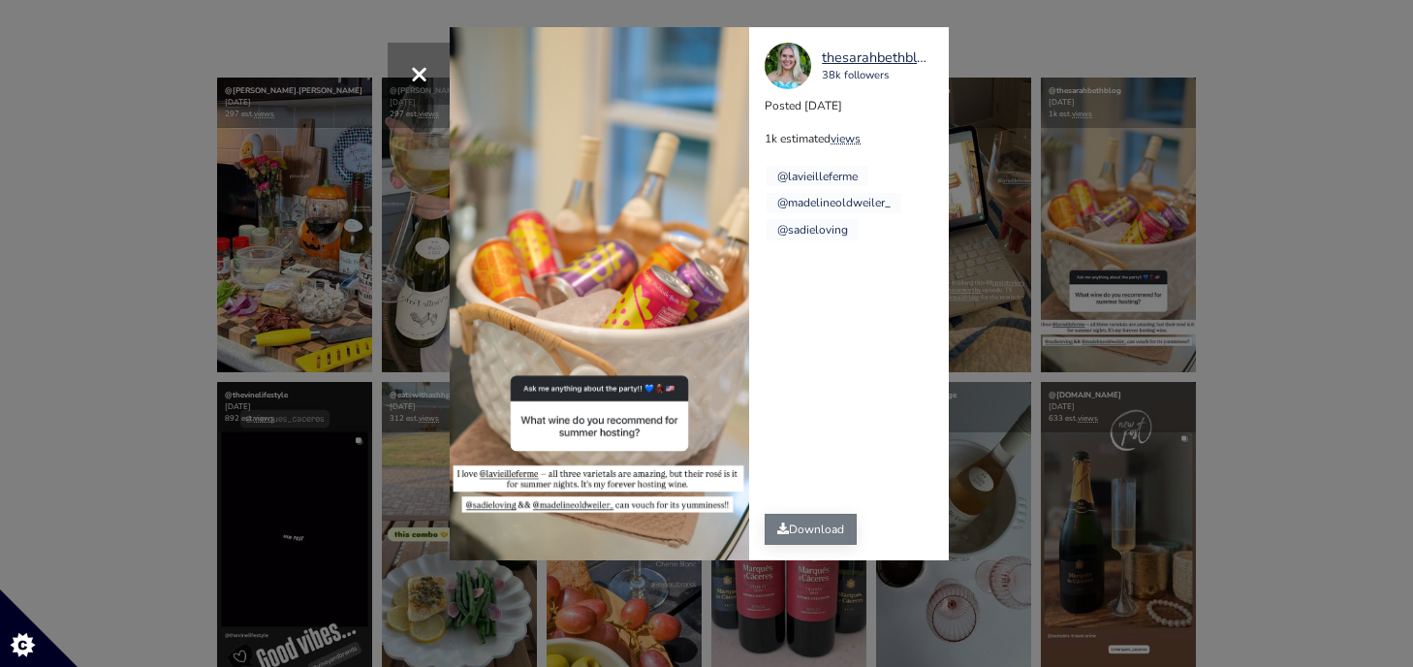
click at [818, 538] on link "Download" at bounding box center [811, 529] width 92 height 31
click at [209, 333] on div "× thesarahbethblog 38k followers Posted 2025-08-20 1k estimated views @lavieill…" at bounding box center [706, 333] width 1413 height 667
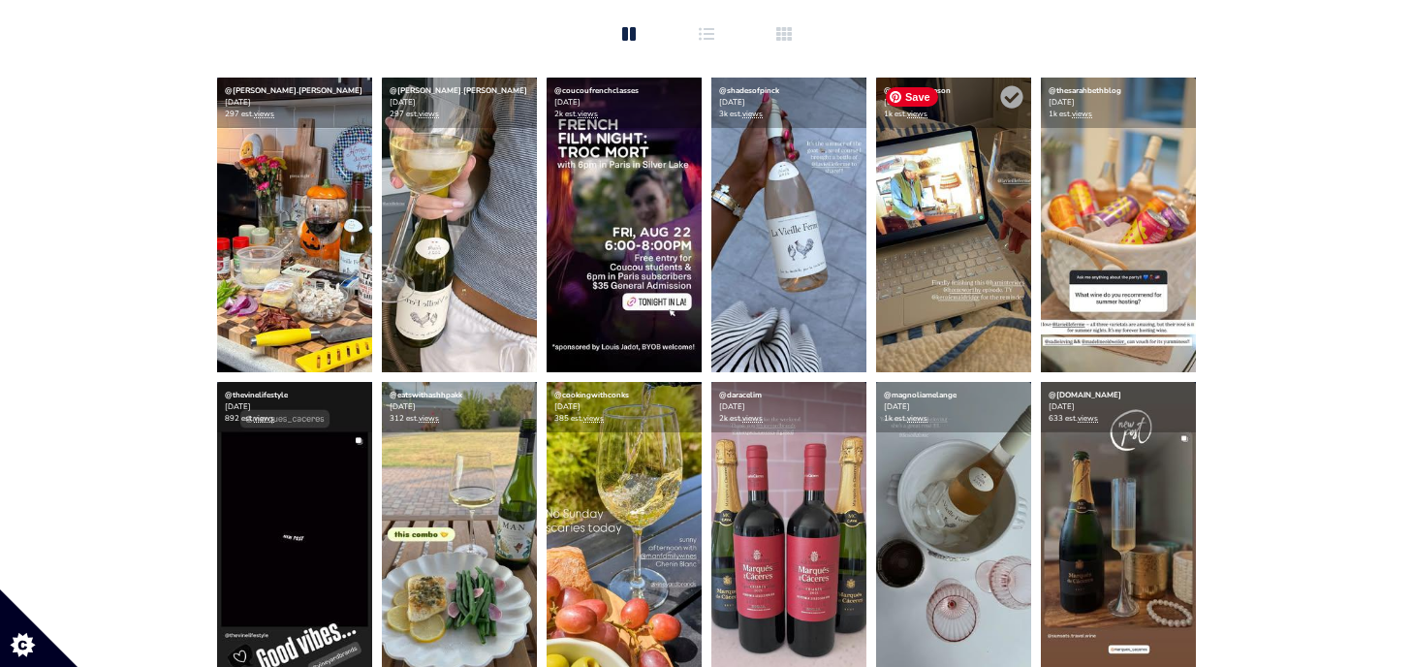
click at [930, 286] on img at bounding box center [953, 225] width 155 height 295
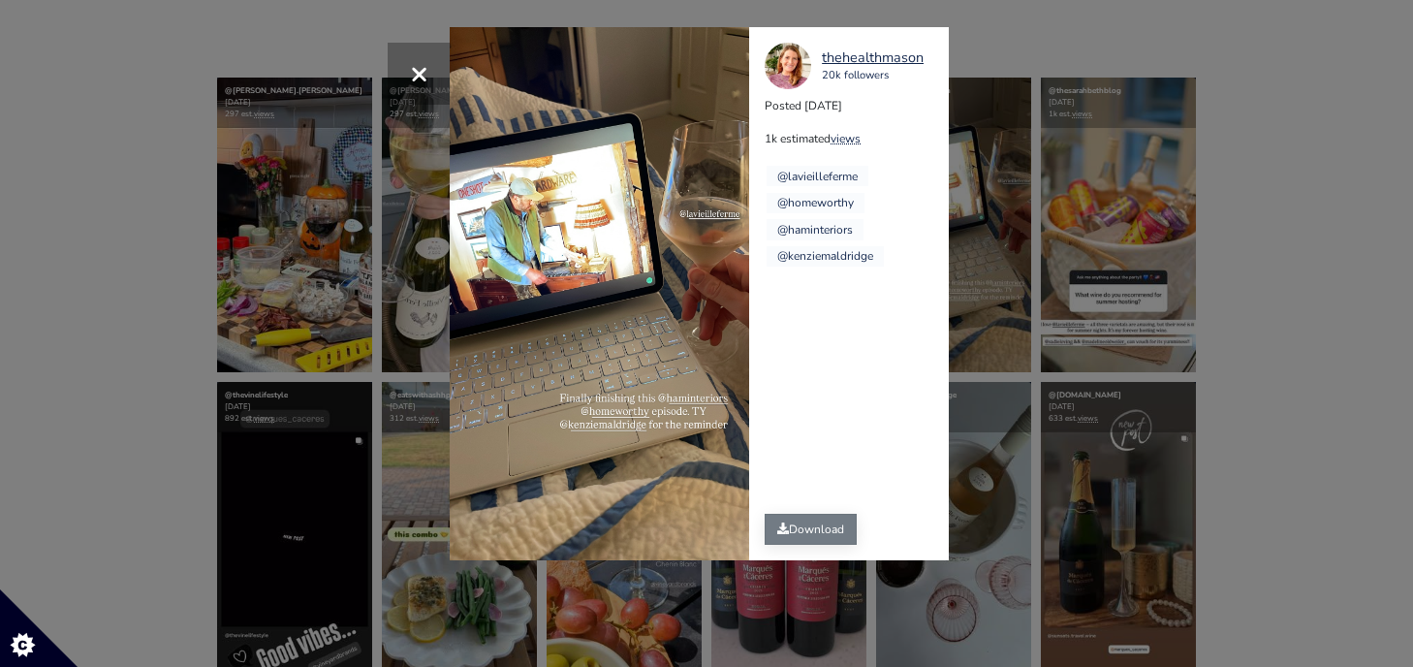
click at [803, 526] on link "Download" at bounding box center [811, 529] width 92 height 31
click at [1020, 86] on div "× thehealthmason 20k followers Posted 2025-08-21 1k estimated views @lavieillef…" at bounding box center [706, 333] width 1413 height 667
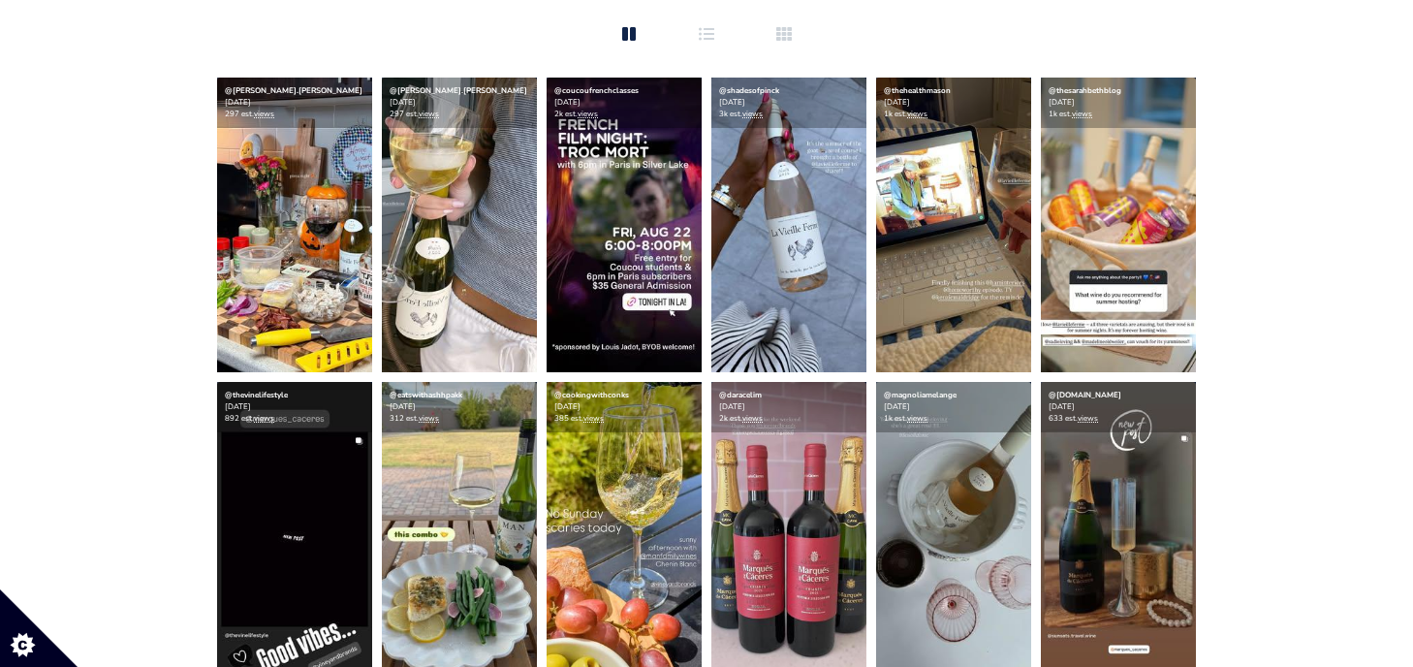
scroll to position [0, 0]
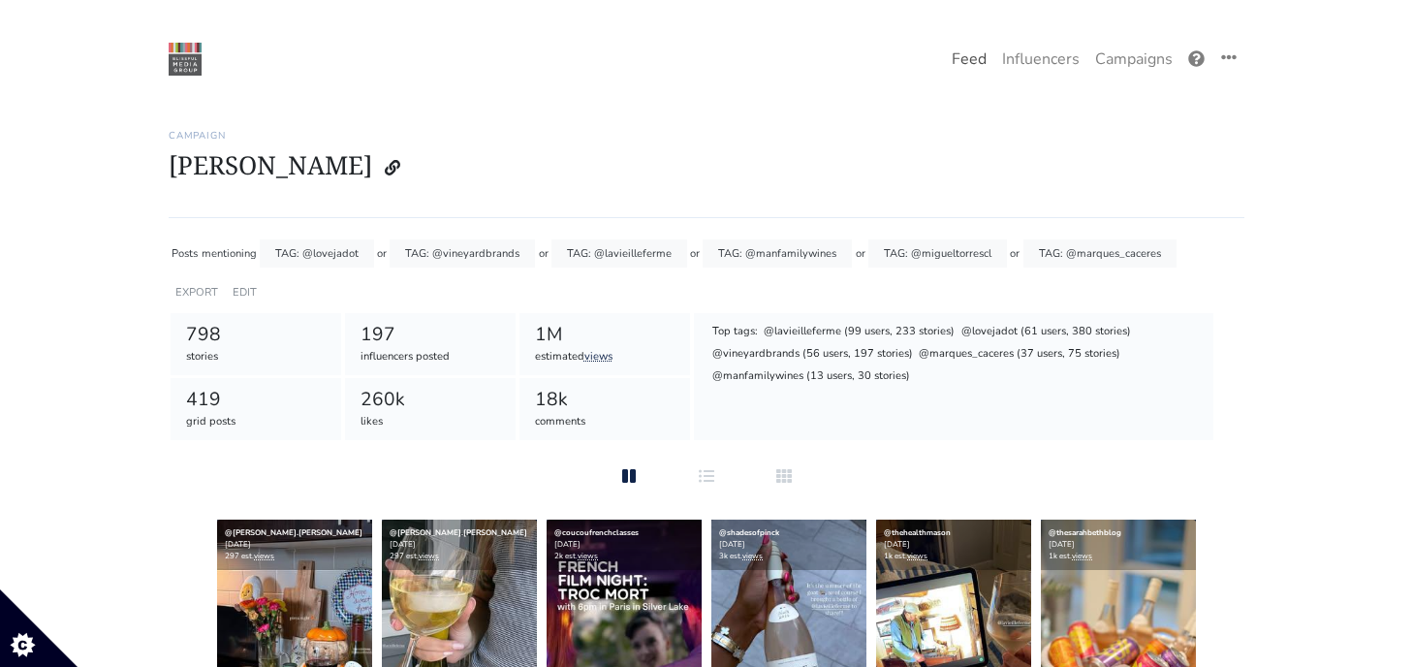
click at [993, 55] on link "Feed" at bounding box center [969, 59] width 50 height 39
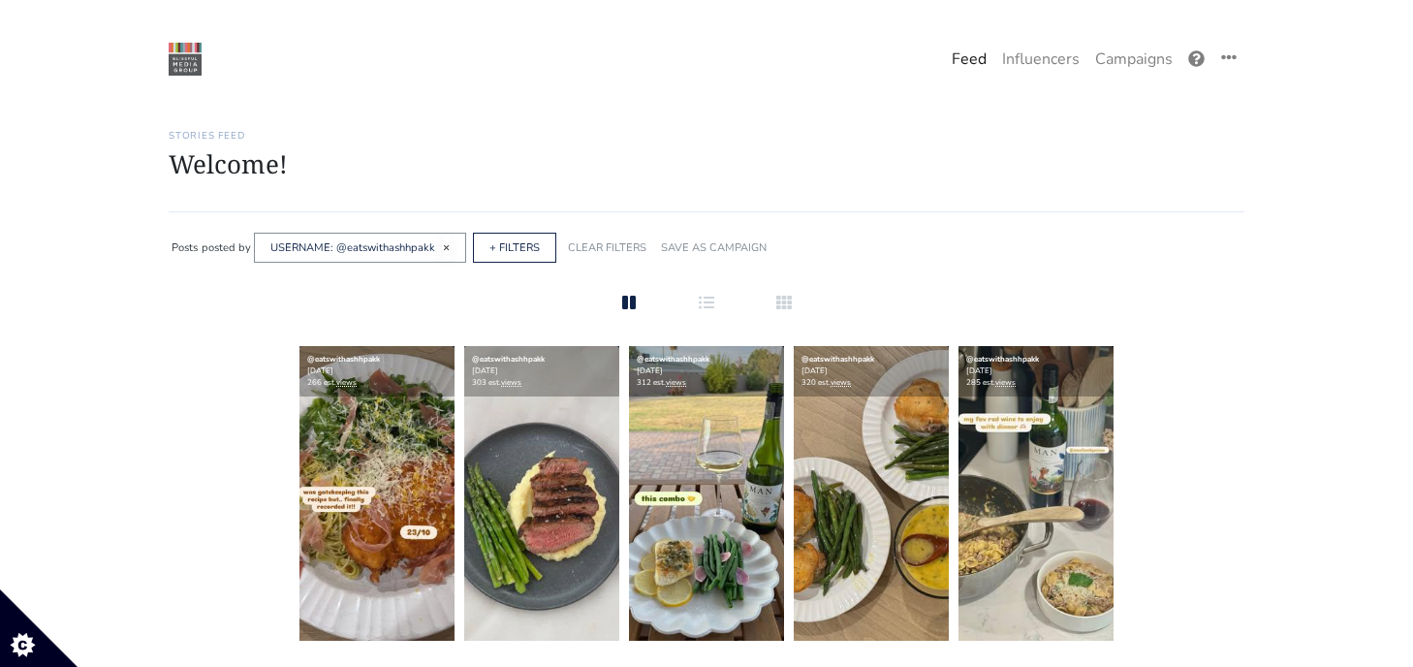
click at [444, 244] on span "×" at bounding box center [446, 247] width 7 height 16
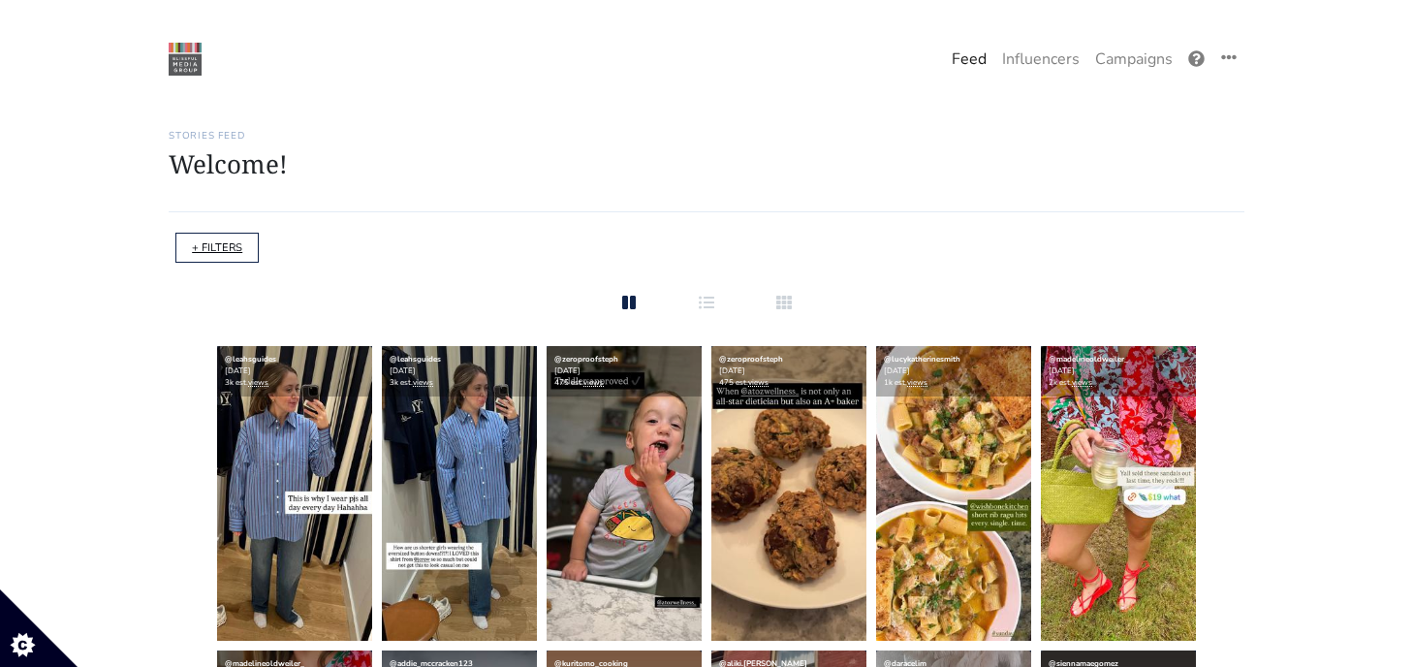
click at [201, 247] on link "+ FILTERS" at bounding box center [217, 247] width 50 height 15
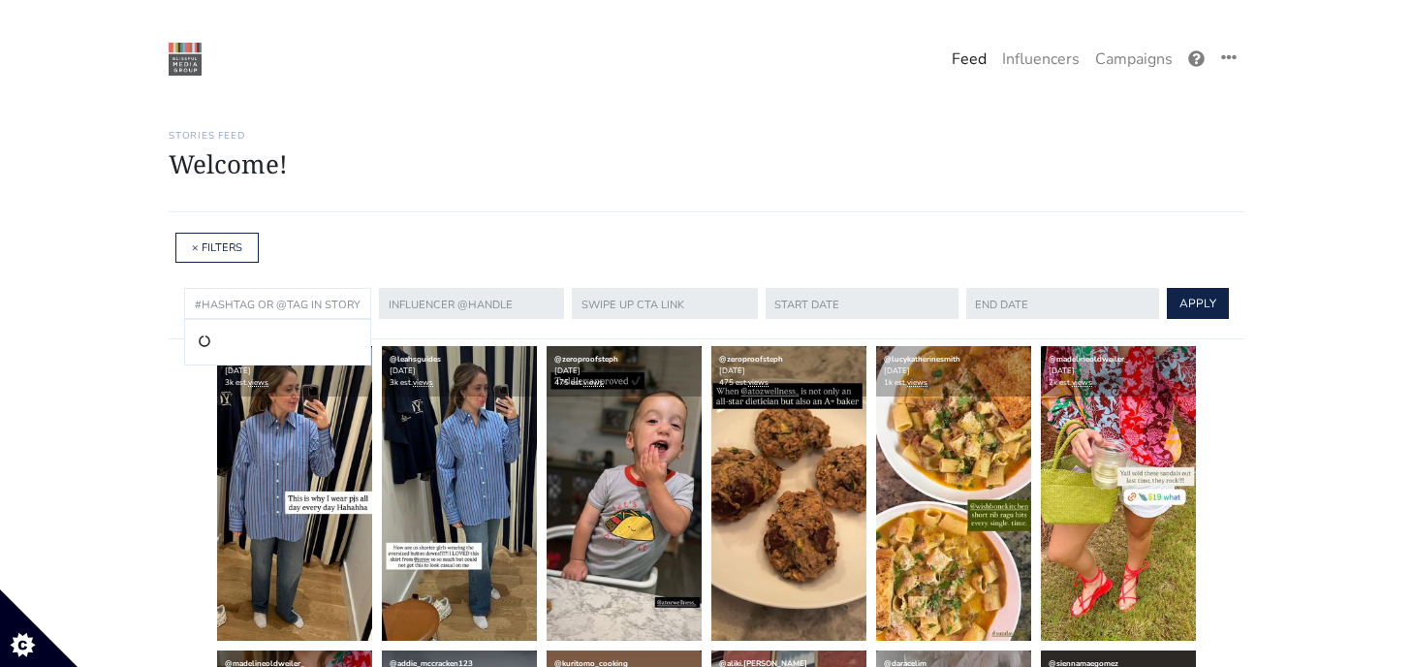
click at [327, 303] on input "text" at bounding box center [277, 303] width 187 height 31
click at [303, 353] on li "@thehealthmason" at bounding box center [277, 342] width 162 height 23
type input "@thehealthmason"
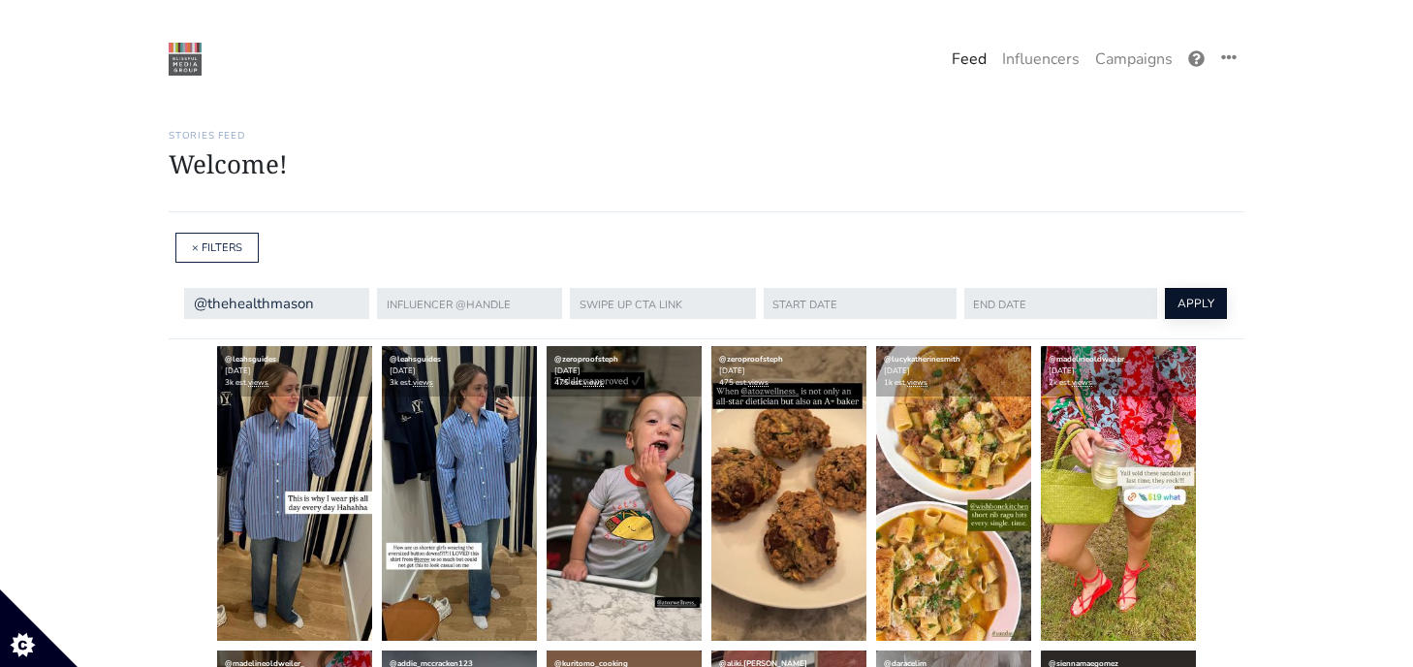
click at [1184, 316] on button "APPLY" at bounding box center [1196, 303] width 62 height 31
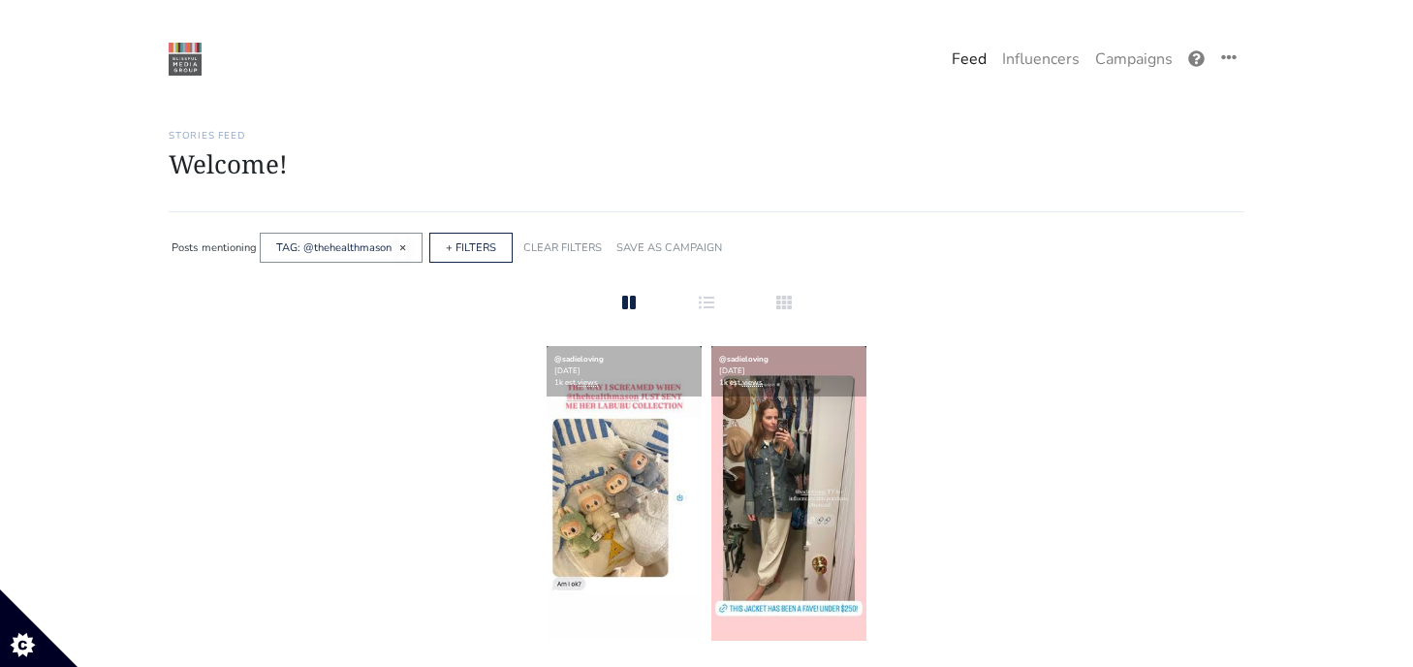
click at [399, 243] on span "×" at bounding box center [402, 247] width 7 height 16
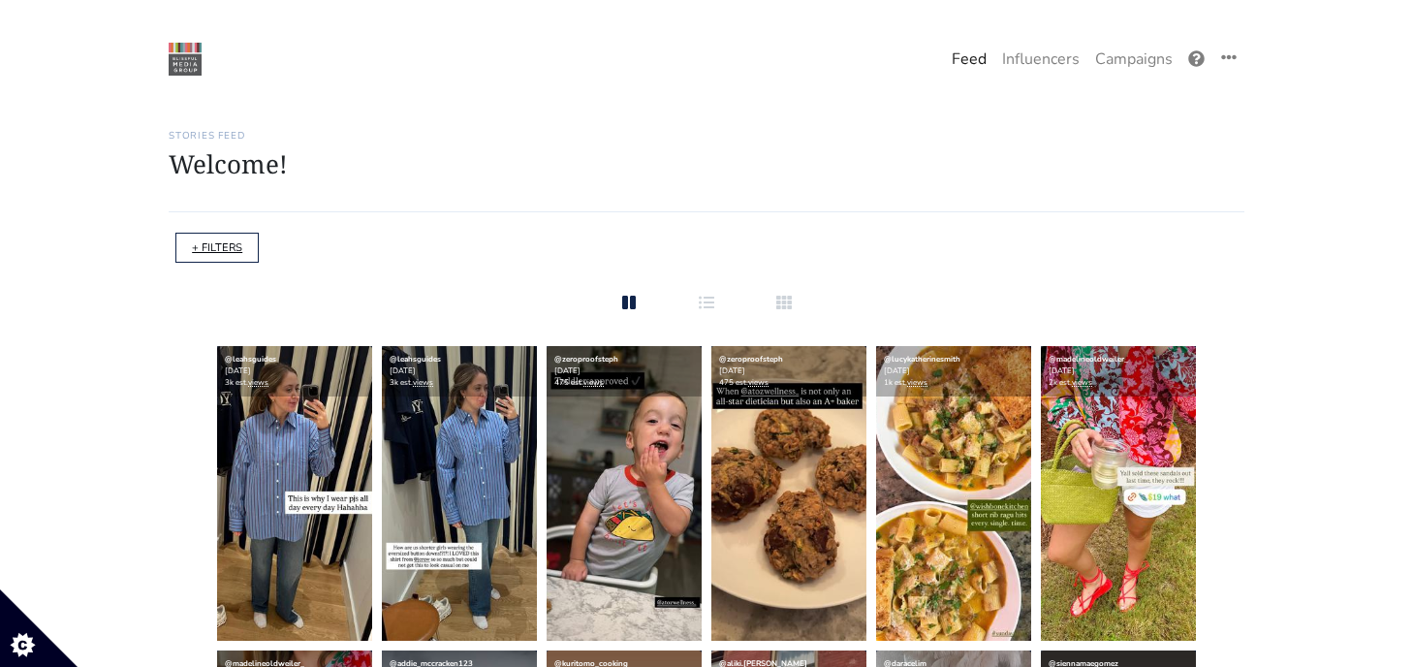
click at [232, 252] on link "+ FILTERS" at bounding box center [217, 247] width 50 height 15
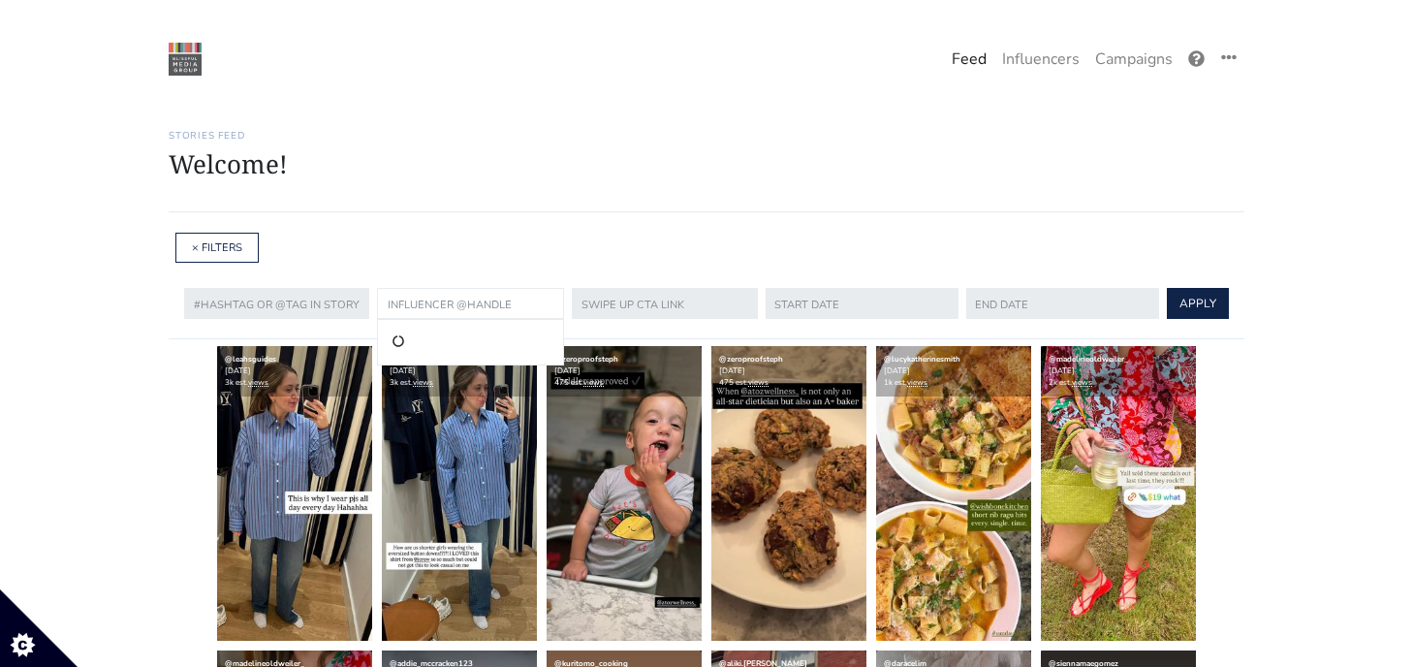
click at [443, 315] on input "text" at bounding box center [470, 303] width 187 height 31
click at [473, 332] on li "@thehealthmason" at bounding box center [470, 342] width 162 height 23
type input "thehealthmason"
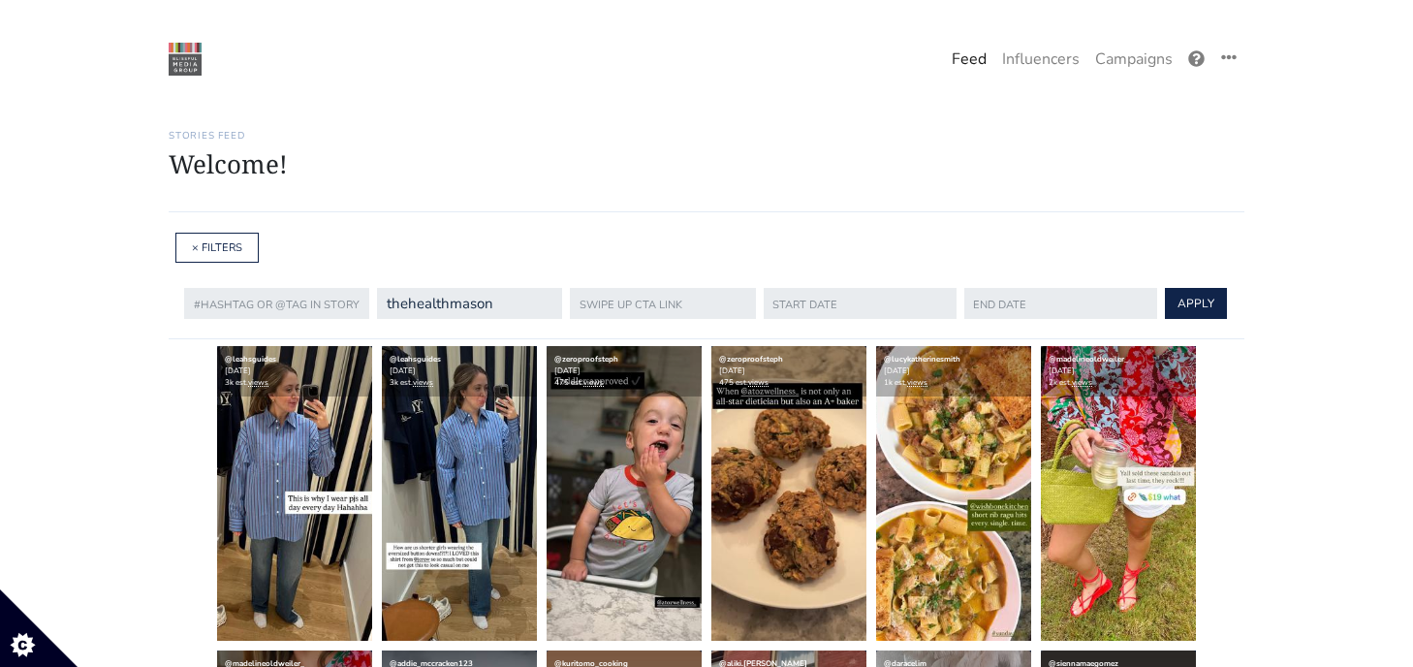
click at [1180, 284] on form "@thehealthmason @thehealthmason thehealthmason APPLY" at bounding box center [706, 303] width 1045 height 39
click at [1180, 313] on button "APPLY" at bounding box center [1196, 303] width 62 height 31
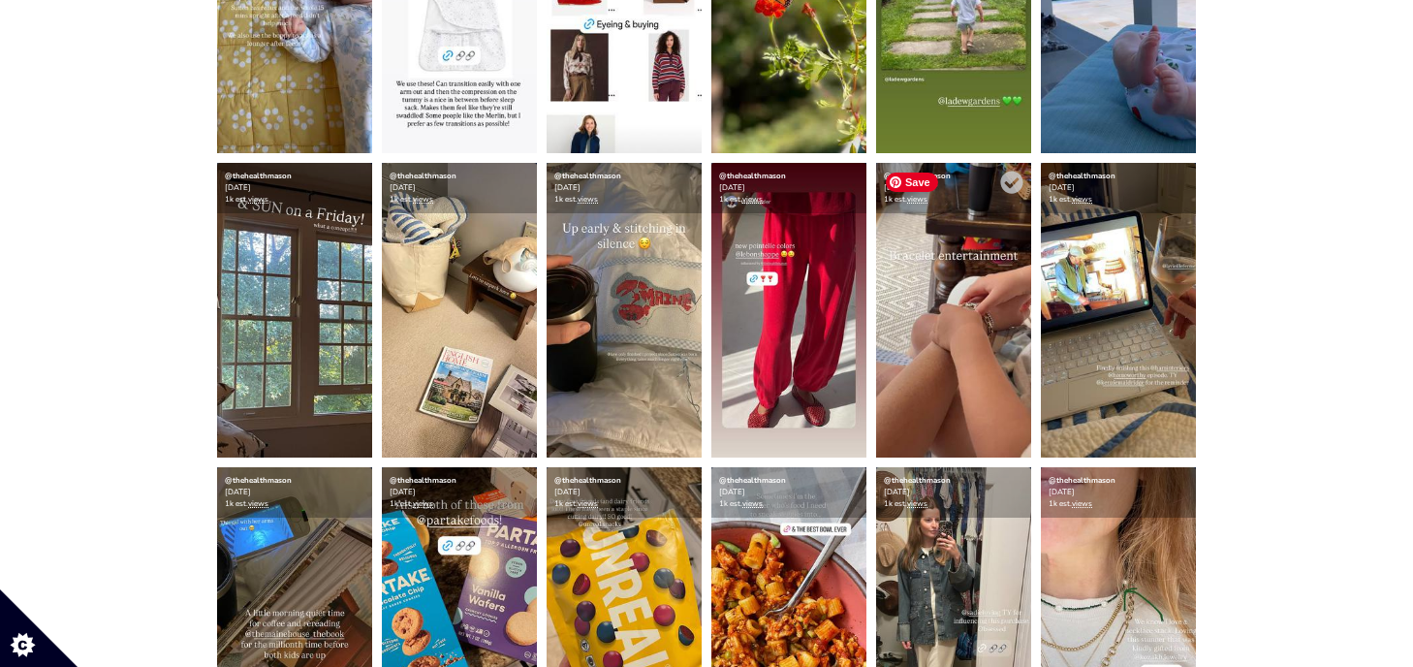
scroll to position [480, 0]
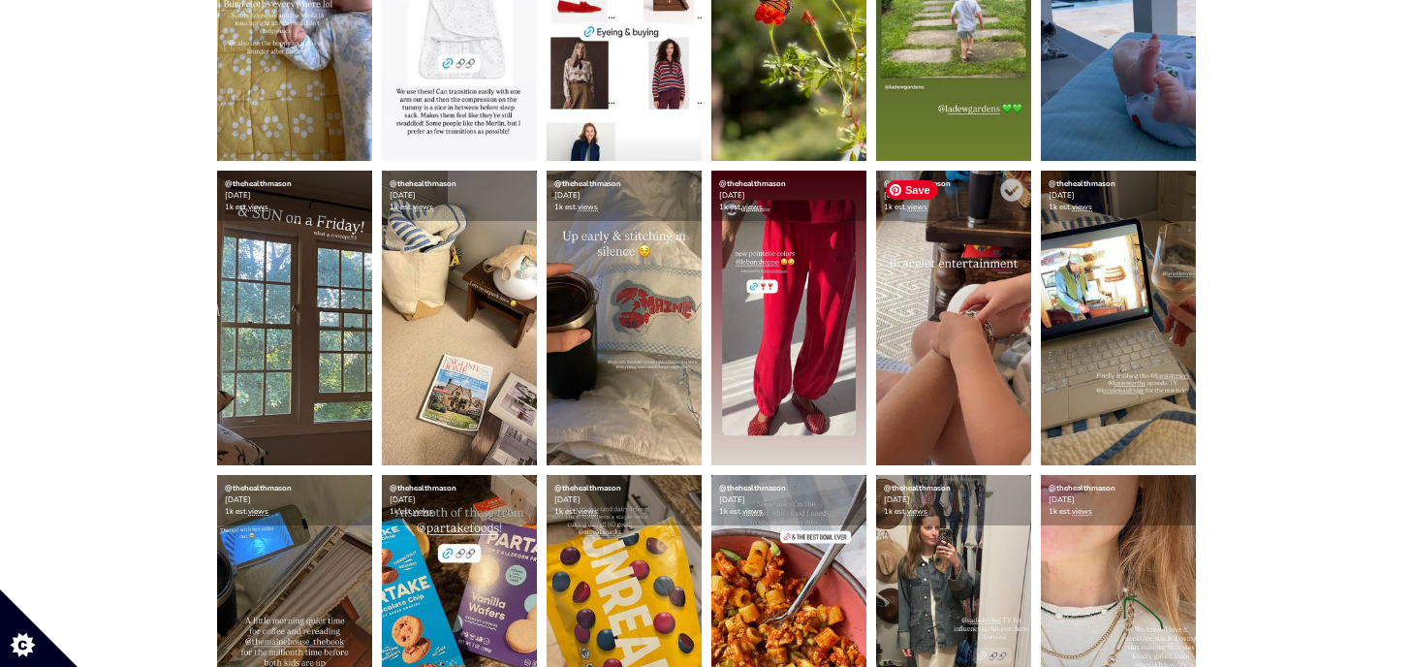
click at [942, 399] on img at bounding box center [953, 318] width 155 height 295
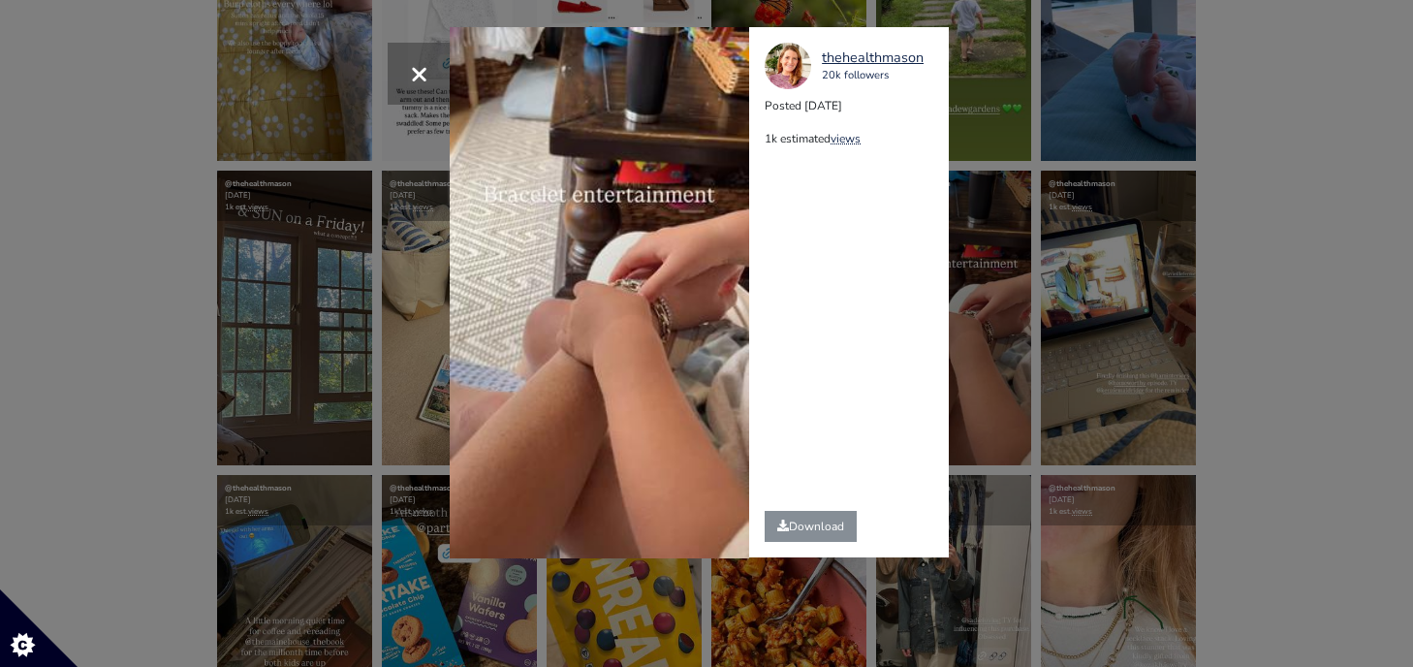
click at [1091, 321] on div "× Your browser does not support HTML5 video. thehealthmason 20k followers Poste…" at bounding box center [706, 333] width 1413 height 667
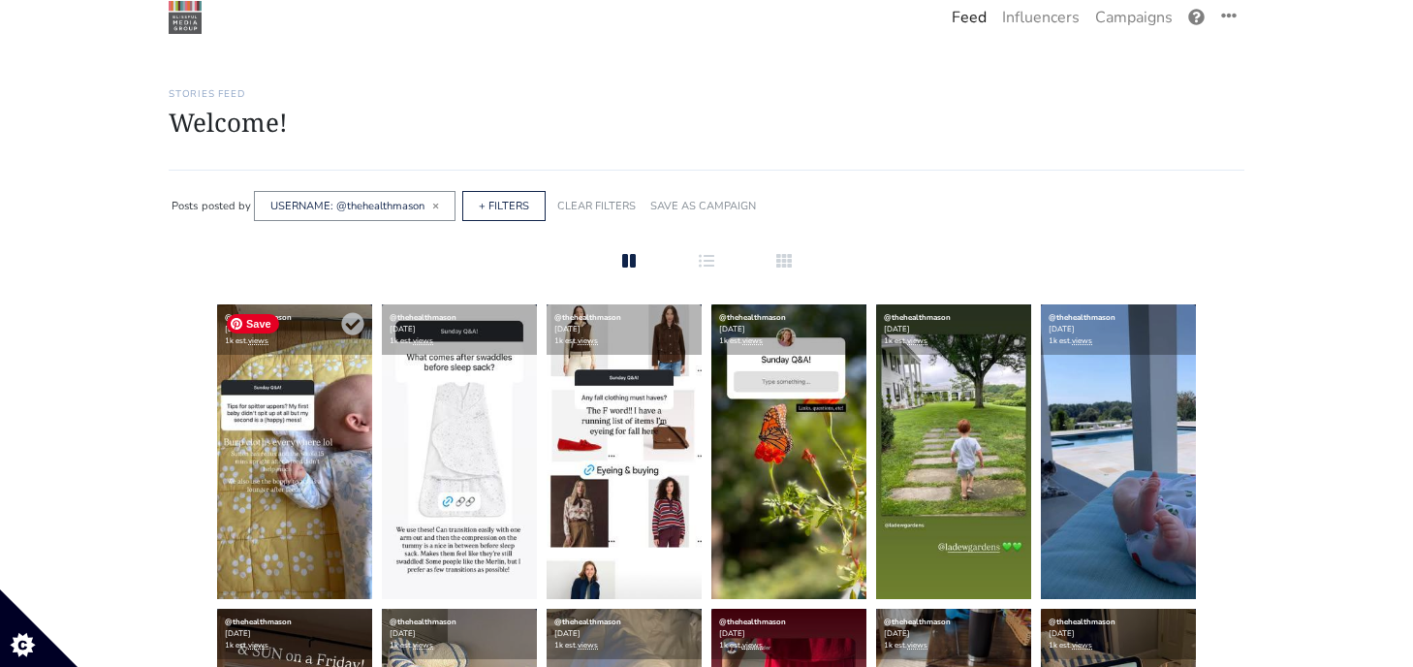
scroll to position [0, 0]
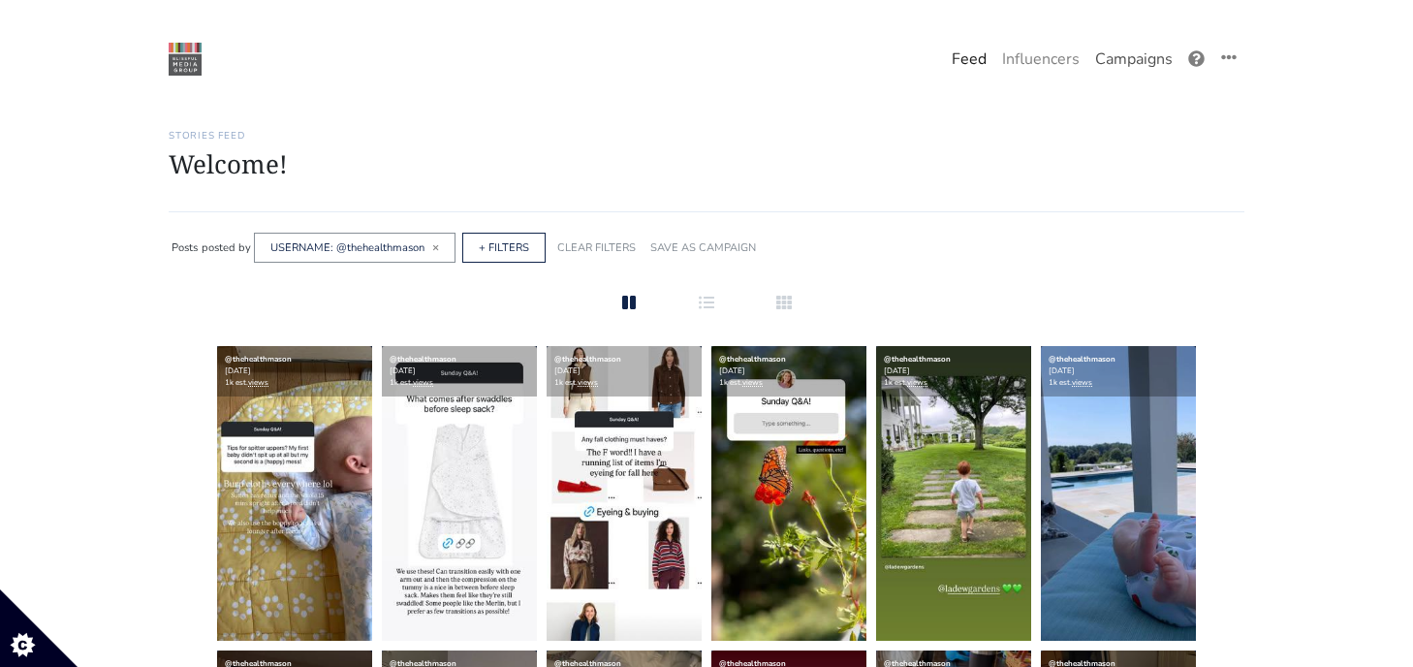
click at [1121, 73] on link "Campaigns" at bounding box center [1133, 59] width 93 height 39
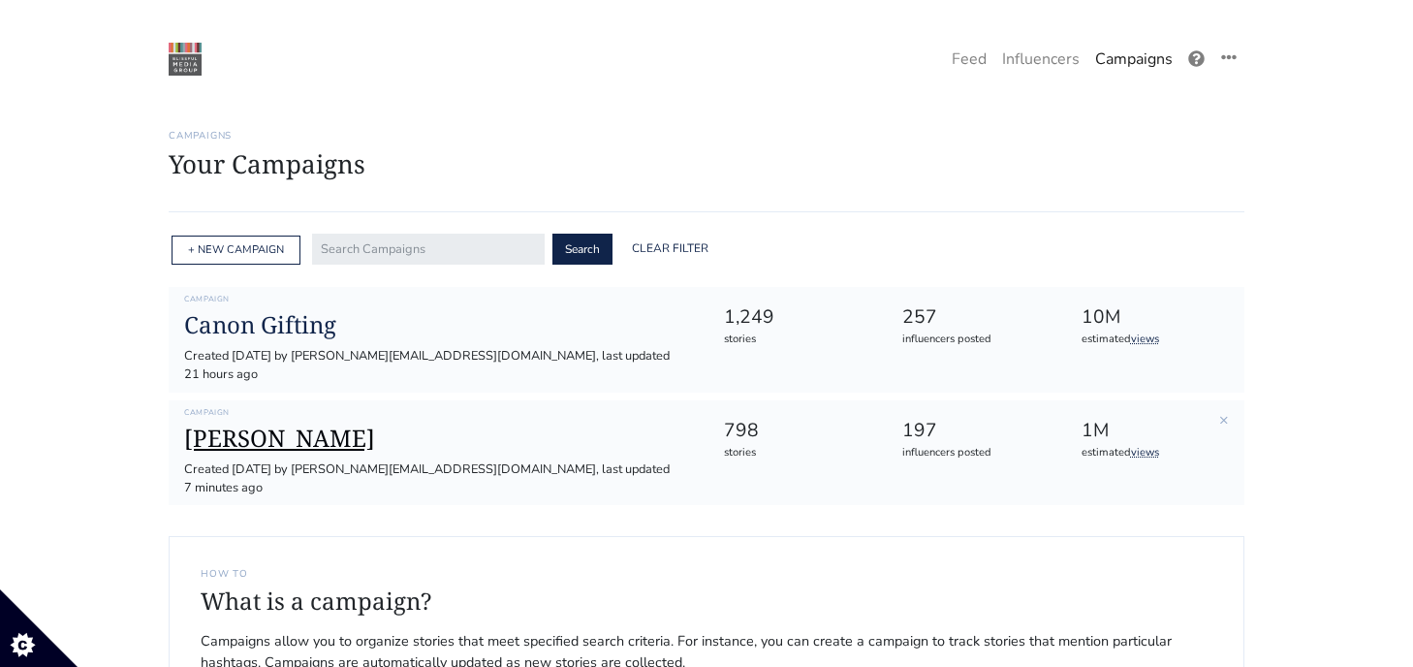
click at [231, 425] on h1 "[PERSON_NAME]" at bounding box center [438, 439] width 508 height 28
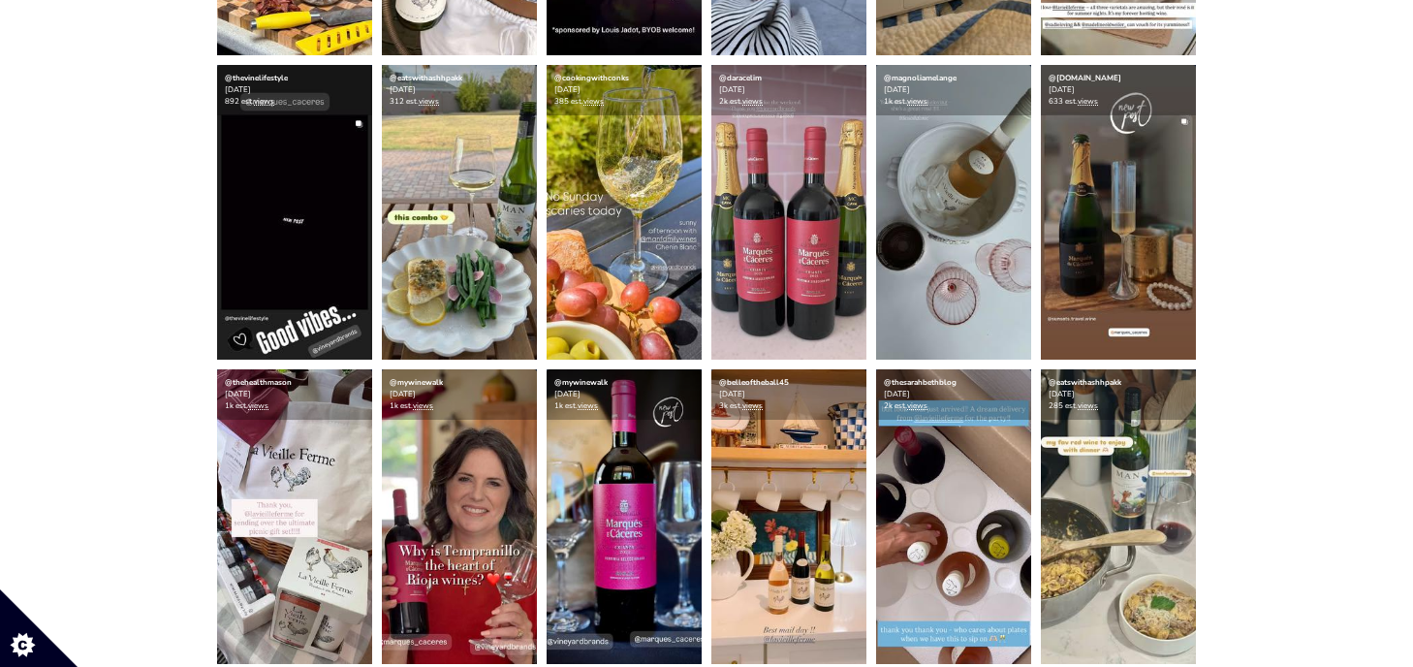
scroll to position [896, 0]
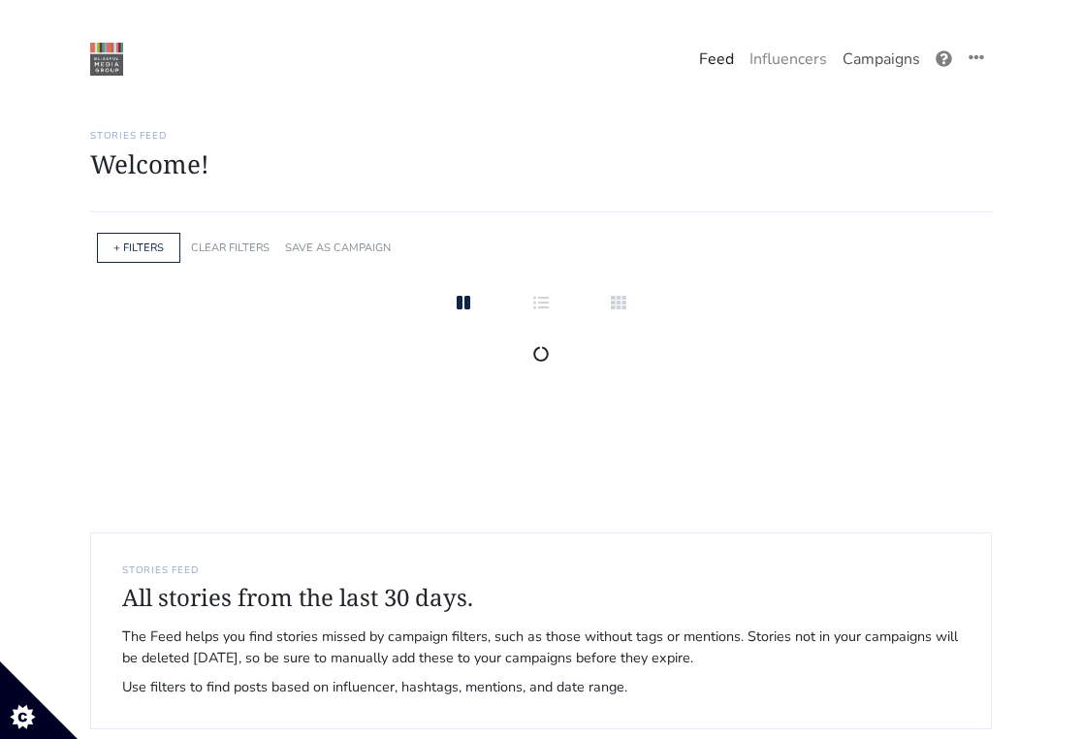
click at [899, 66] on link "Campaigns" at bounding box center [881, 59] width 93 height 39
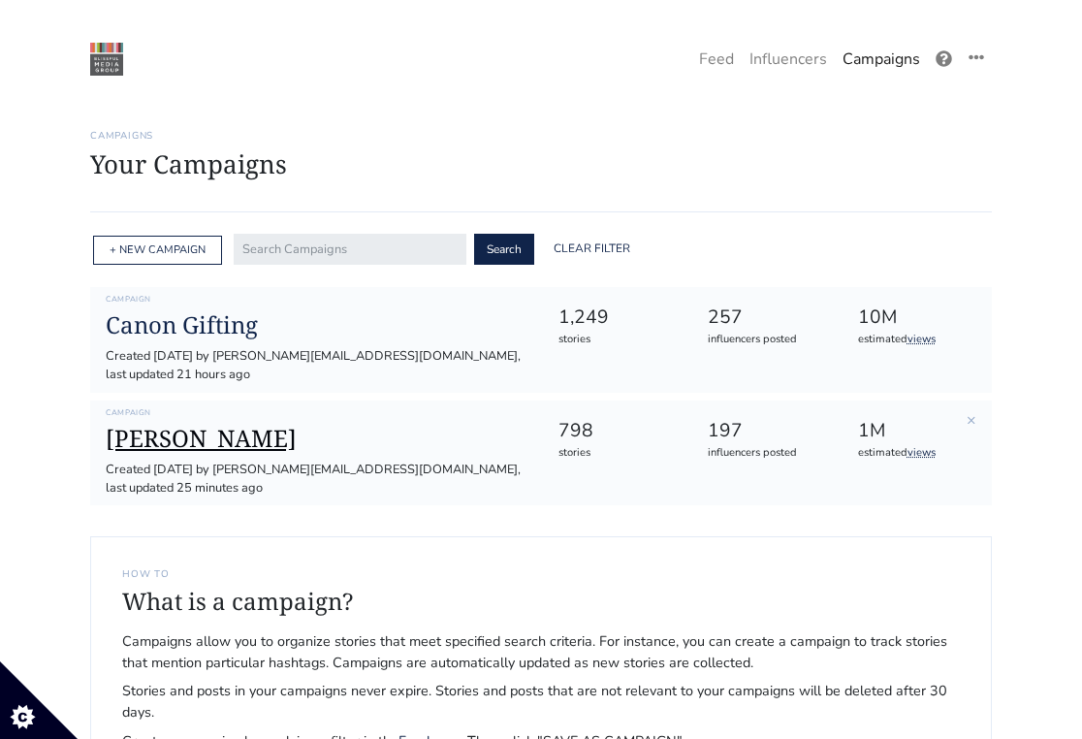
click at [205, 449] on h1 "[PERSON_NAME]" at bounding box center [316, 439] width 421 height 28
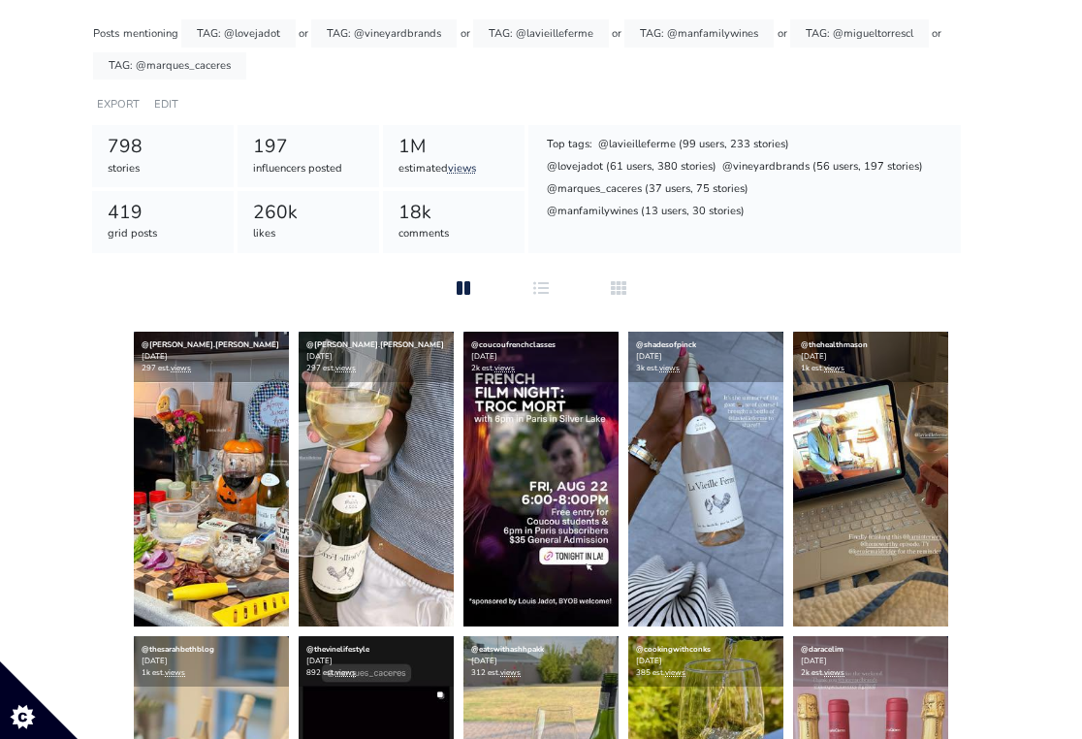
scroll to position [298, 0]
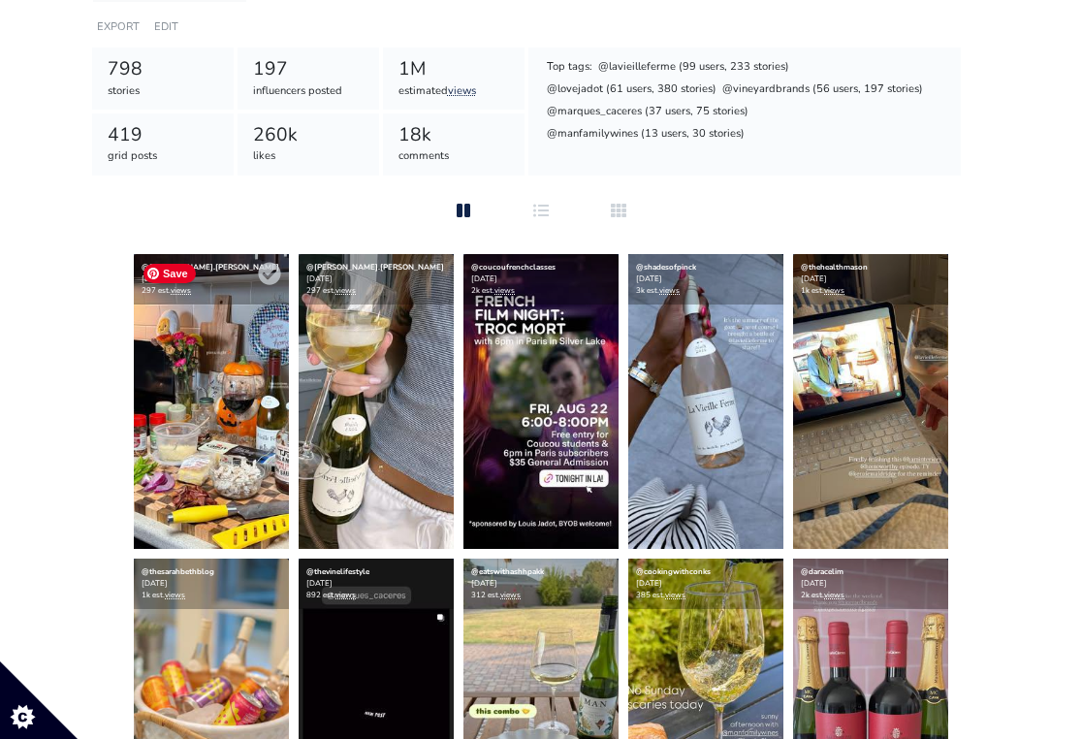
click at [224, 463] on img at bounding box center [211, 401] width 155 height 295
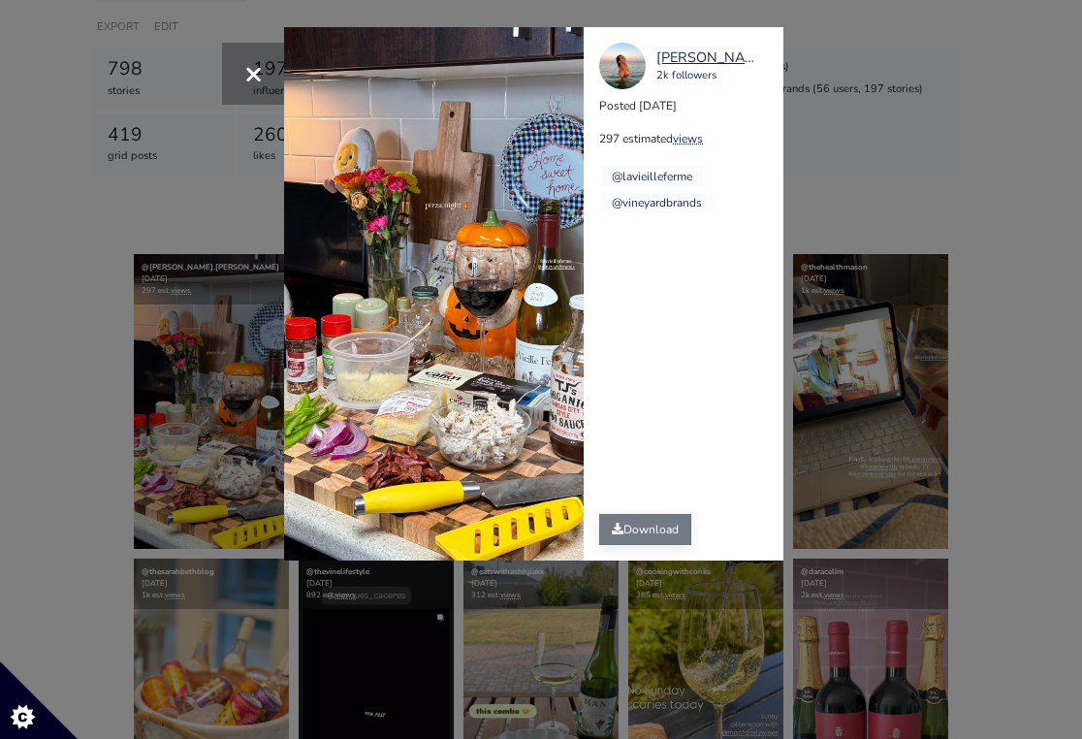
click at [688, 532] on link "Download" at bounding box center [645, 529] width 92 height 31
click at [831, 568] on div "× gracie.duncan 2k followers Posted 2025-08-22 297 estimated views @lavieillefe…" at bounding box center [541, 369] width 1082 height 739
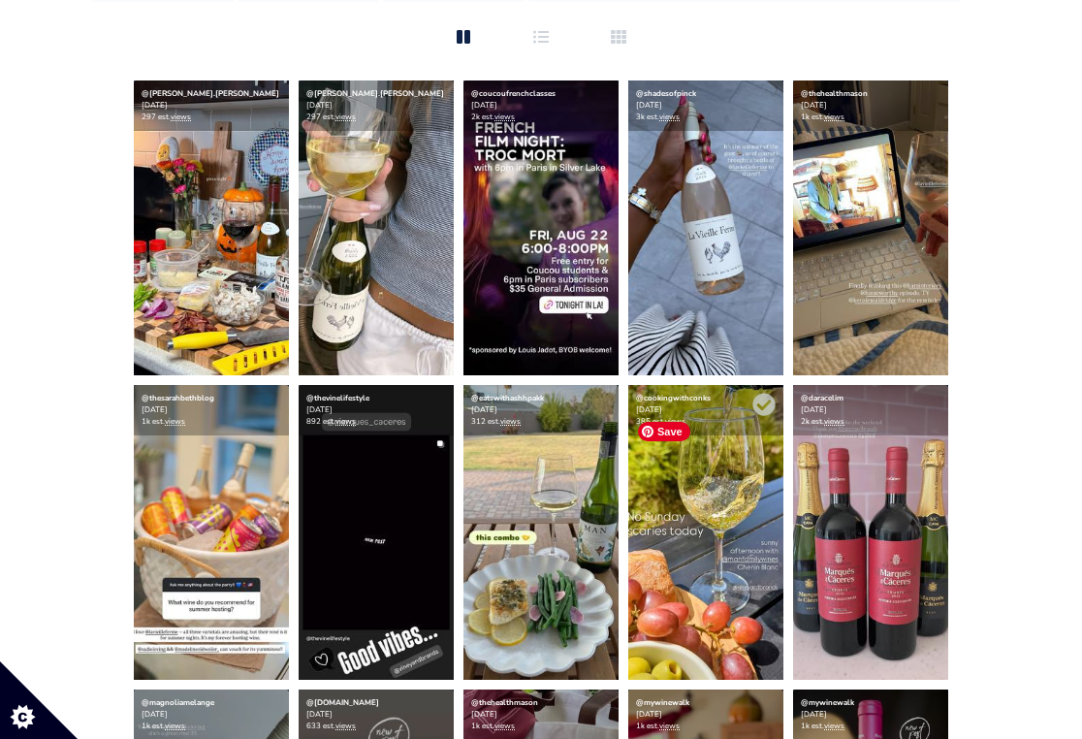
scroll to position [463, 0]
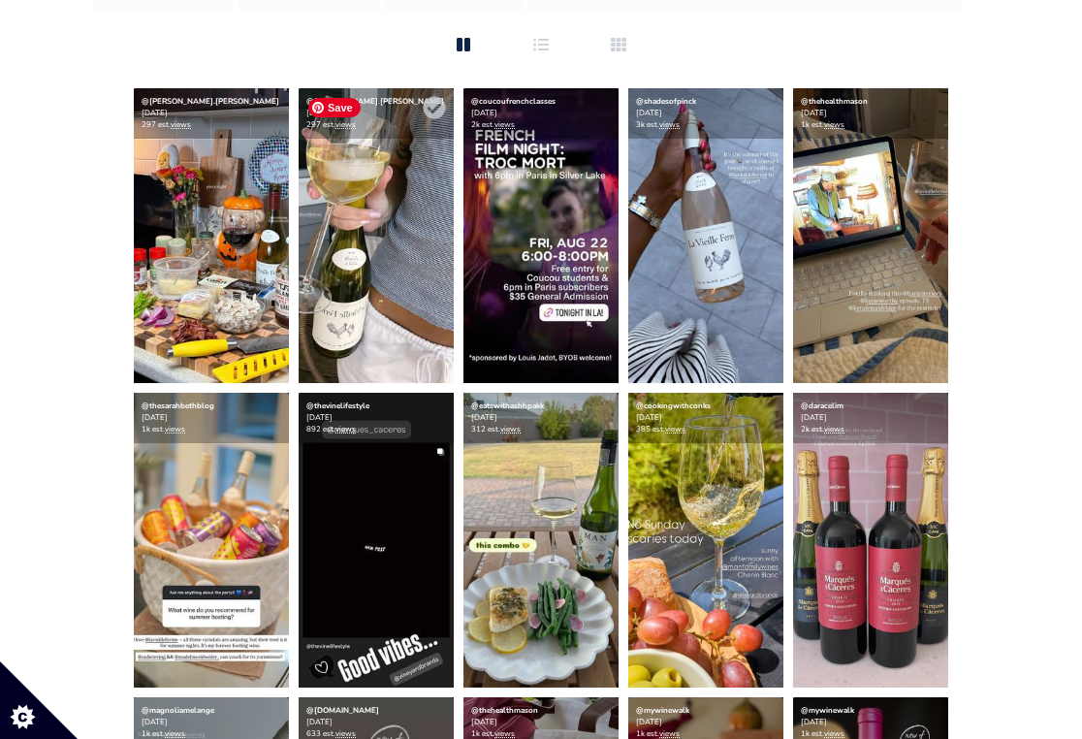
click at [399, 246] on img at bounding box center [376, 235] width 155 height 295
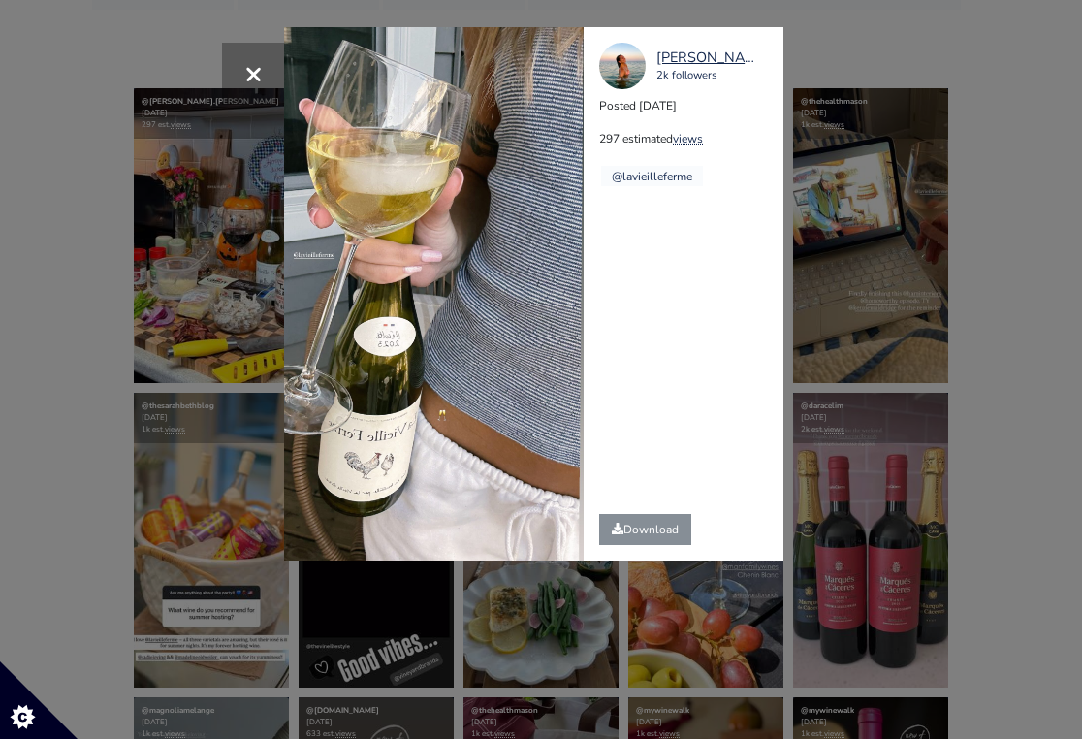
click at [677, 552] on div "Download" at bounding box center [644, 529] width 123 height 62
click at [657, 520] on link "Download" at bounding box center [645, 529] width 92 height 31
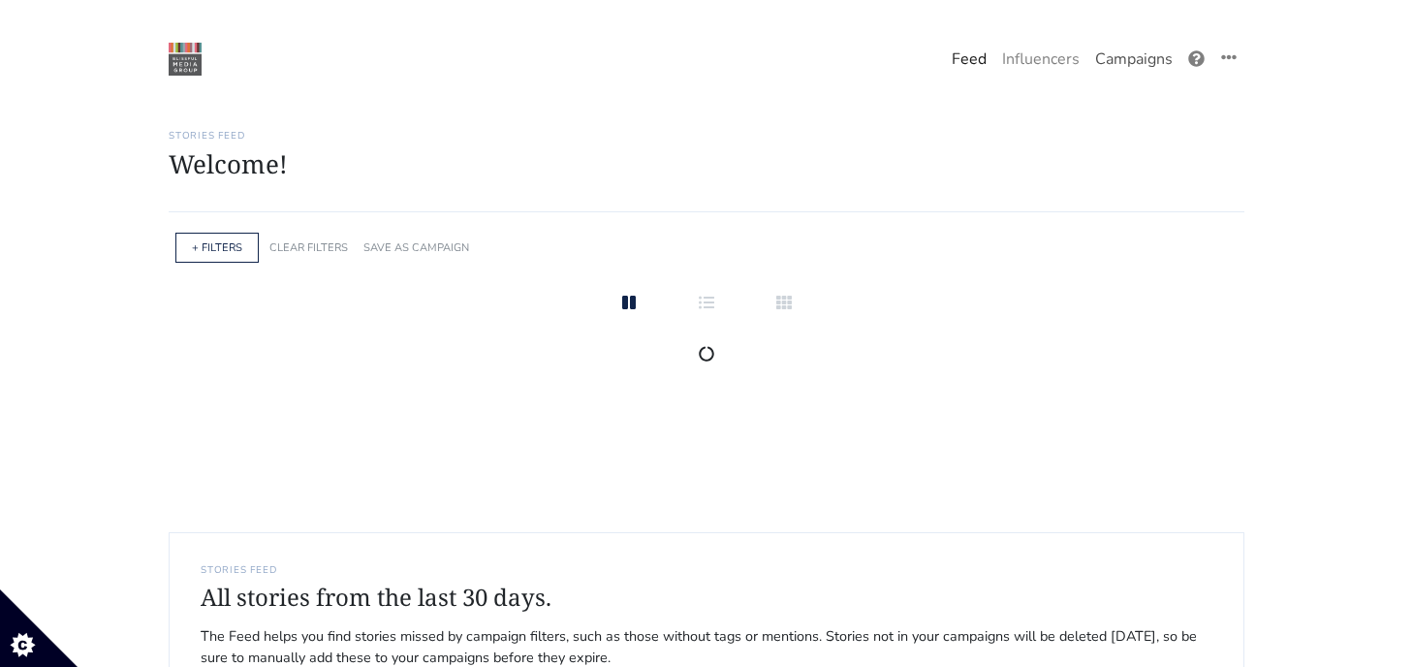
click at [1096, 47] on link "Campaigns" at bounding box center [1133, 59] width 93 height 39
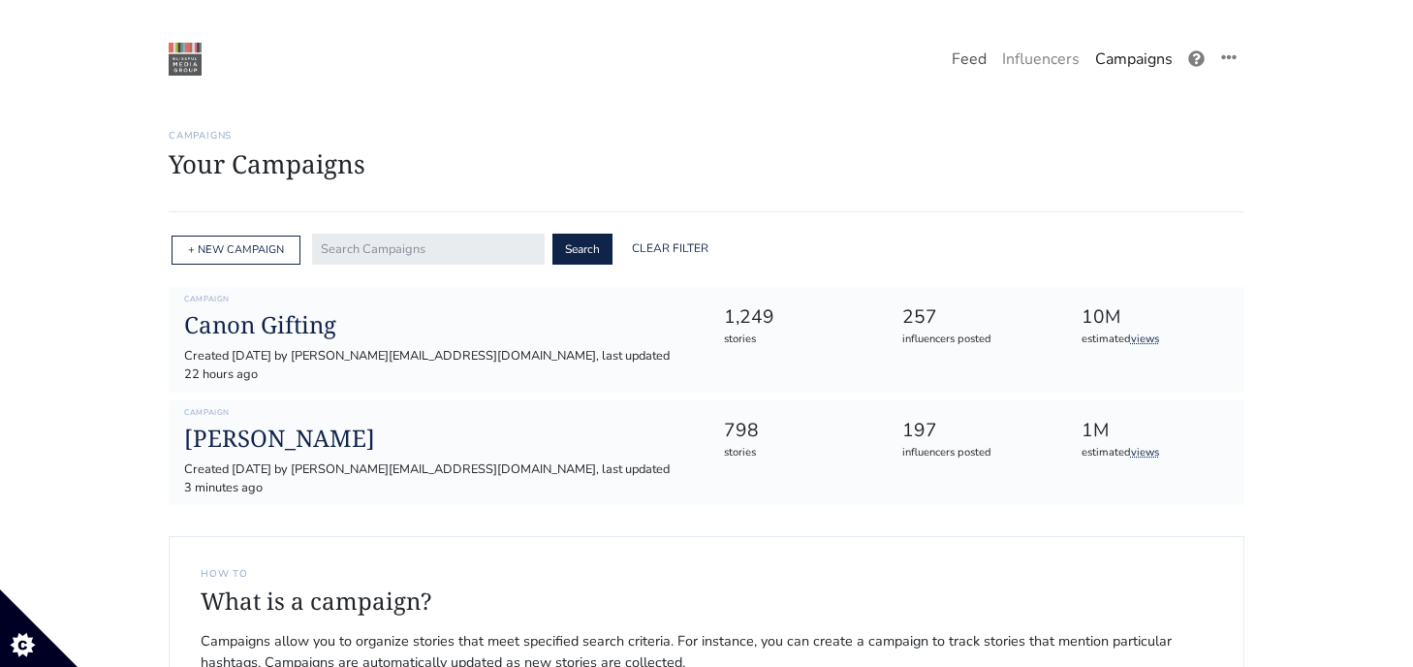
click at [961, 71] on link "Feed" at bounding box center [969, 59] width 50 height 39
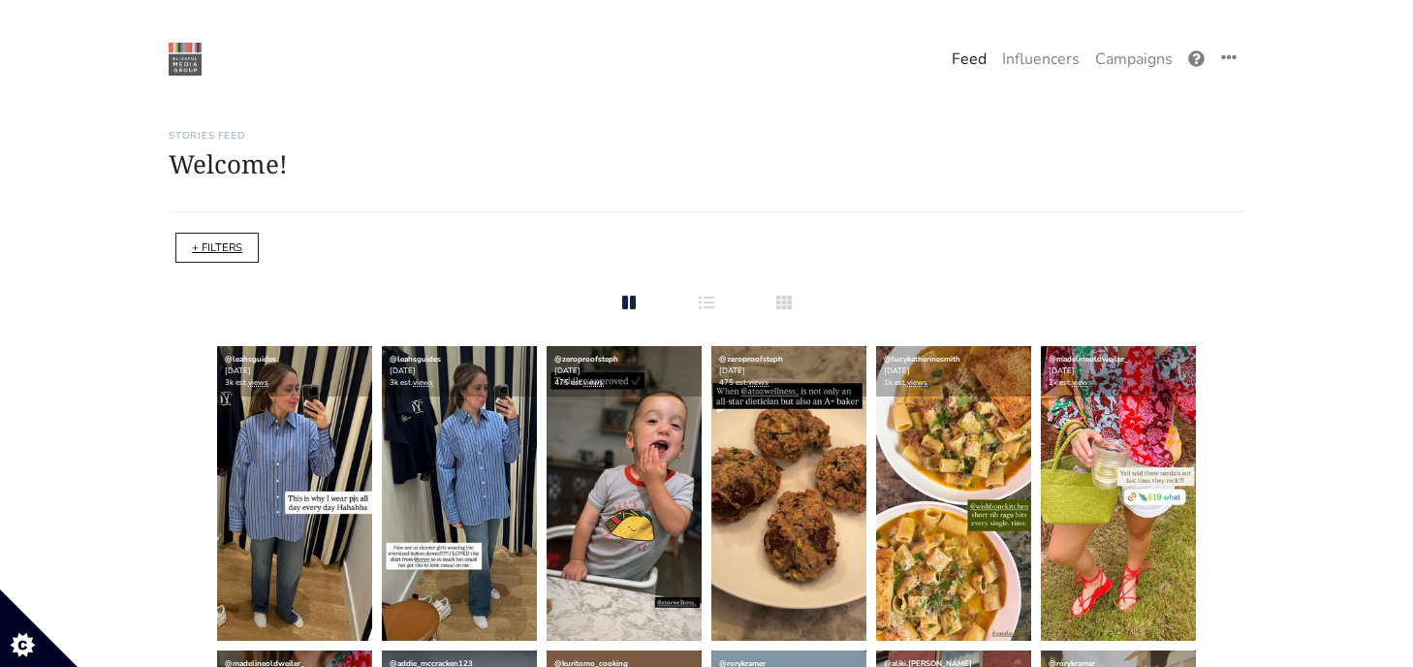
click at [203, 248] on link "+ FILTERS" at bounding box center [217, 247] width 50 height 15
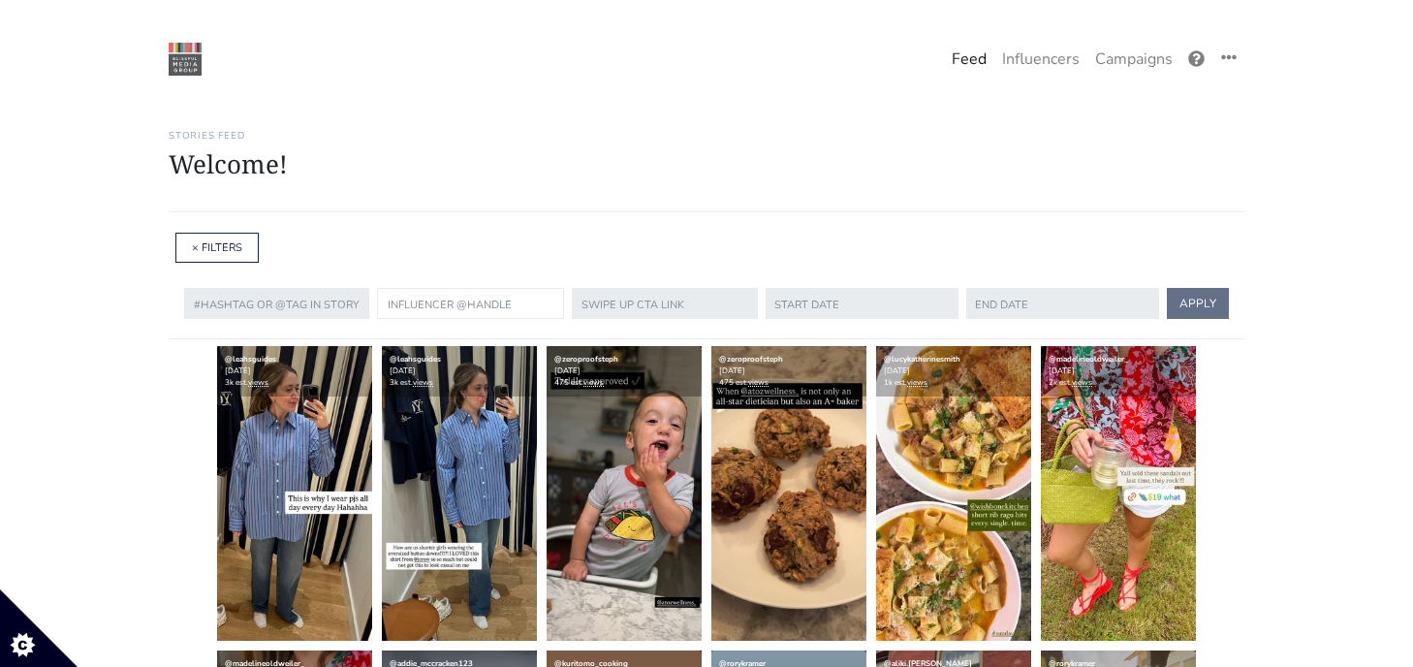
click at [440, 305] on input "text" at bounding box center [470, 303] width 187 height 31
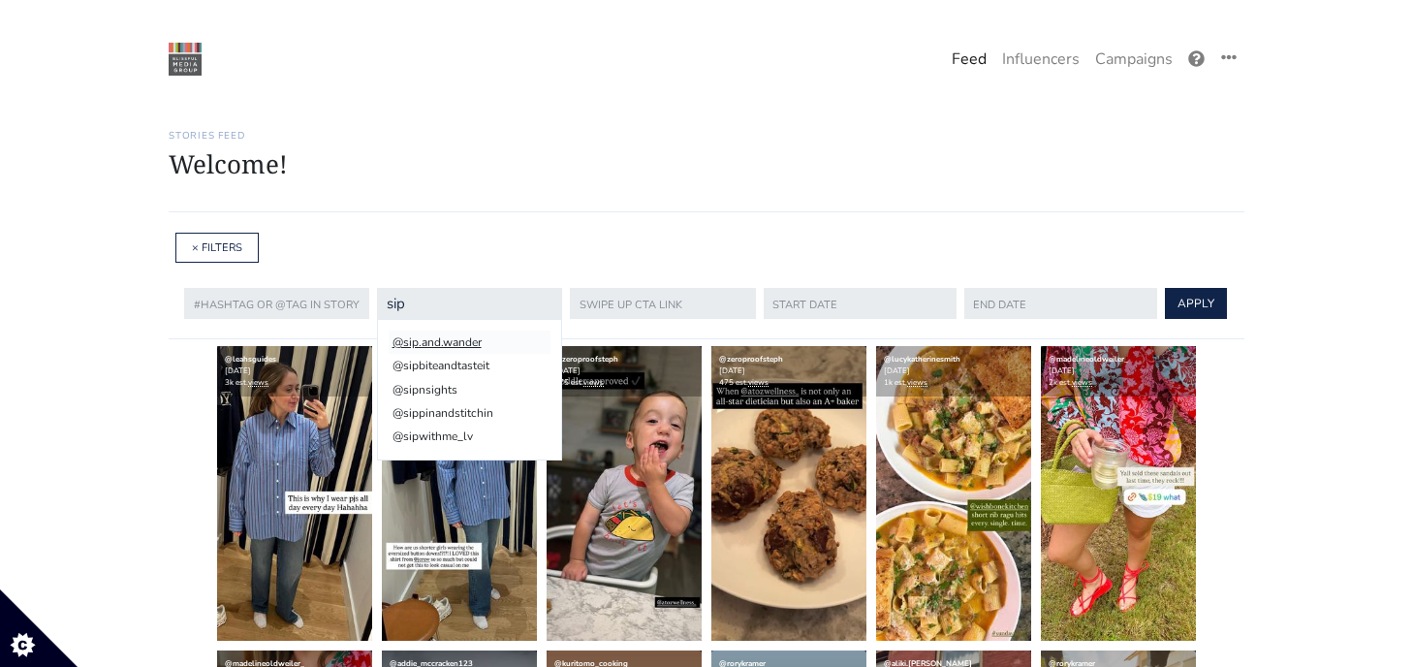
click at [481, 346] on li "@sip.and.wander" at bounding box center [470, 342] width 162 height 23
type input "sip.and.wander"
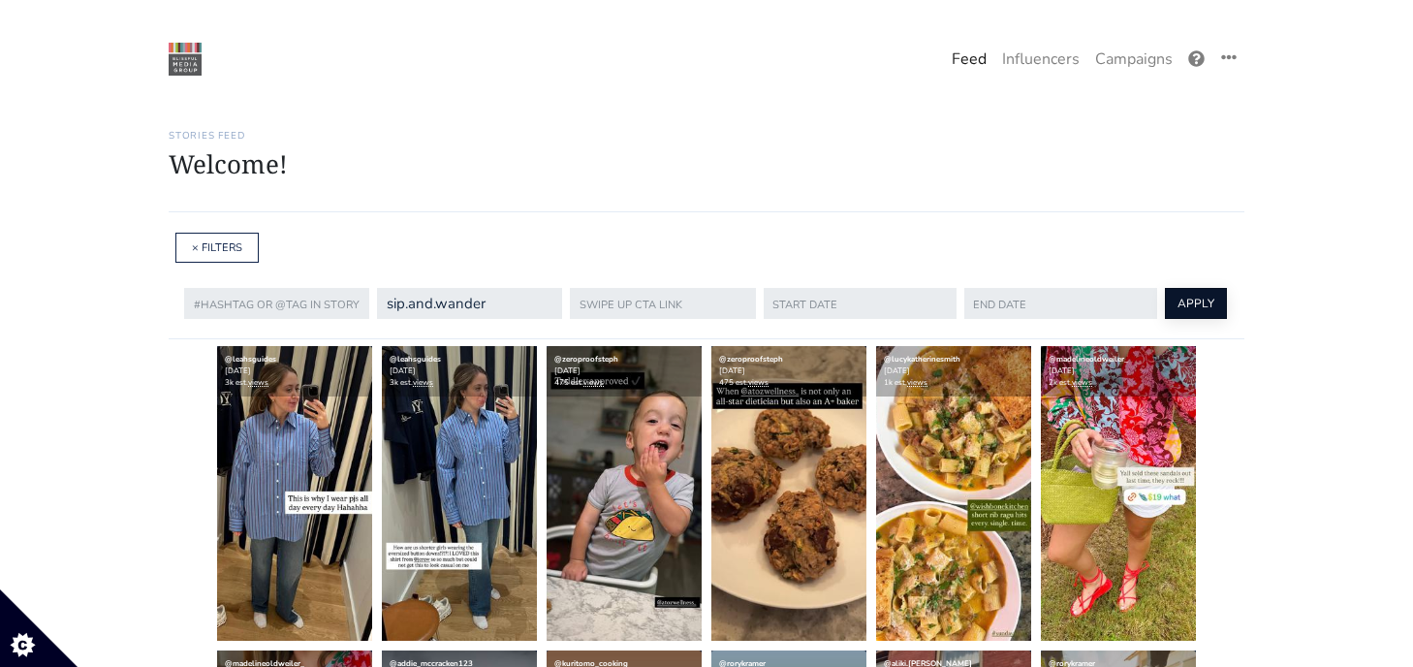
click at [1181, 305] on button "APPLY" at bounding box center [1196, 303] width 62 height 31
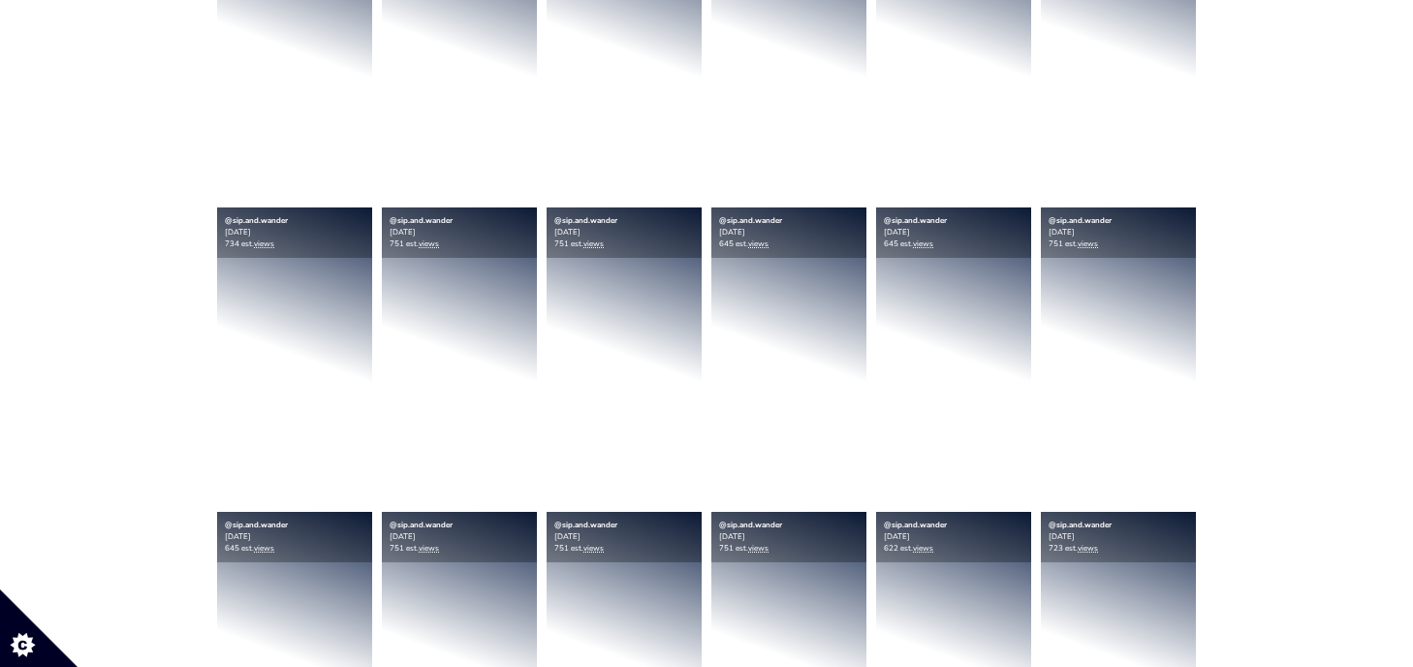
scroll to position [1059, 0]
